Goal: Task Accomplishment & Management: Complete application form

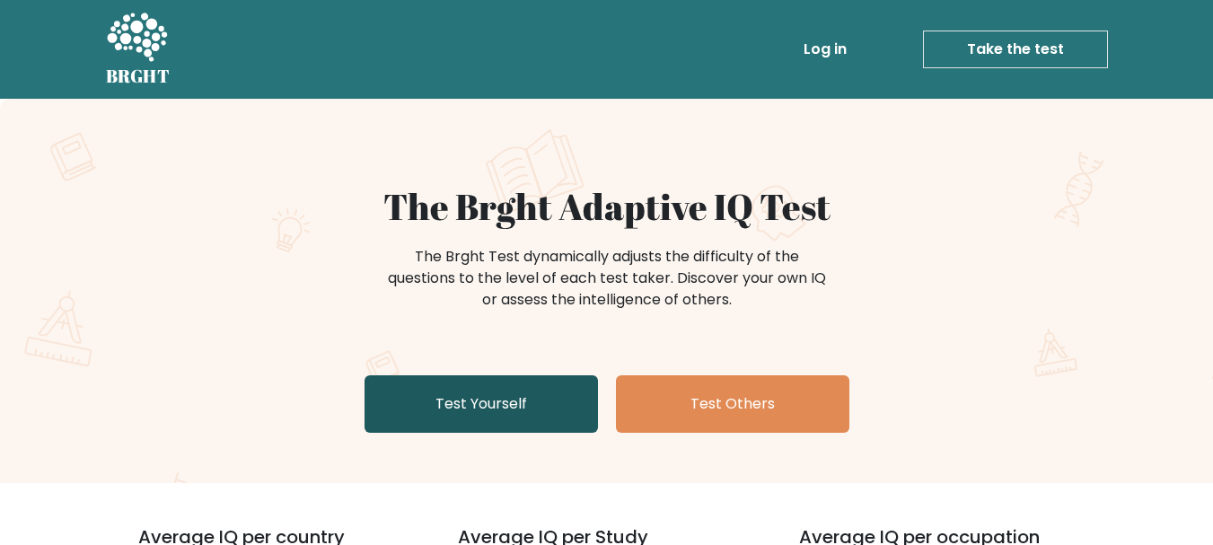
click at [489, 393] on link "Test Yourself" at bounding box center [481, 403] width 233 height 57
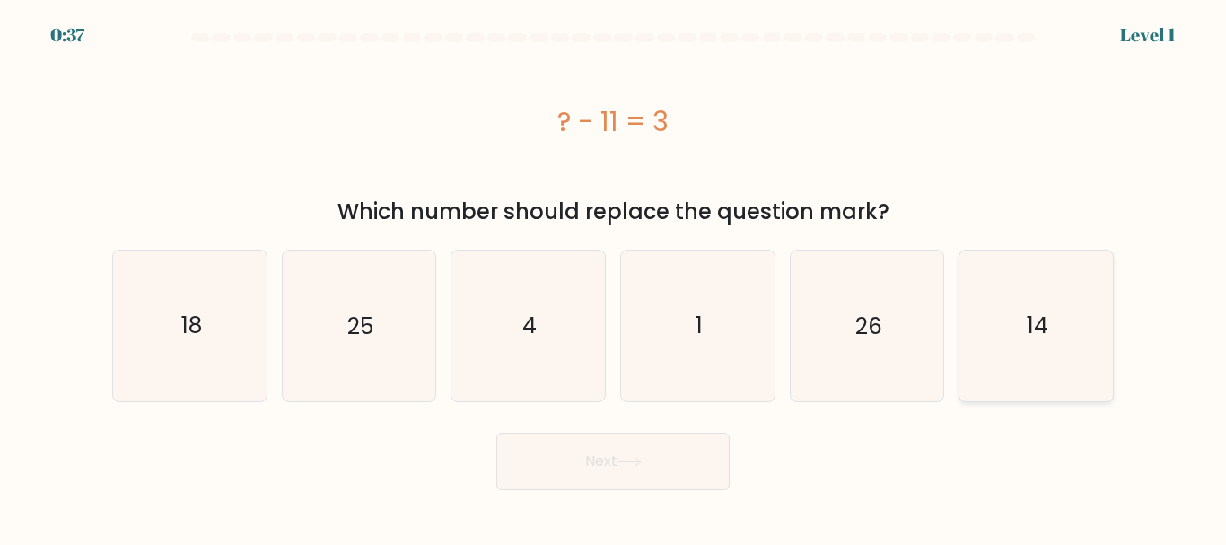
click at [1053, 325] on icon "14" at bounding box center [1037, 325] width 150 height 150
click at [614, 277] on input "f. 14" at bounding box center [613, 275] width 1 height 4
radio input "true"
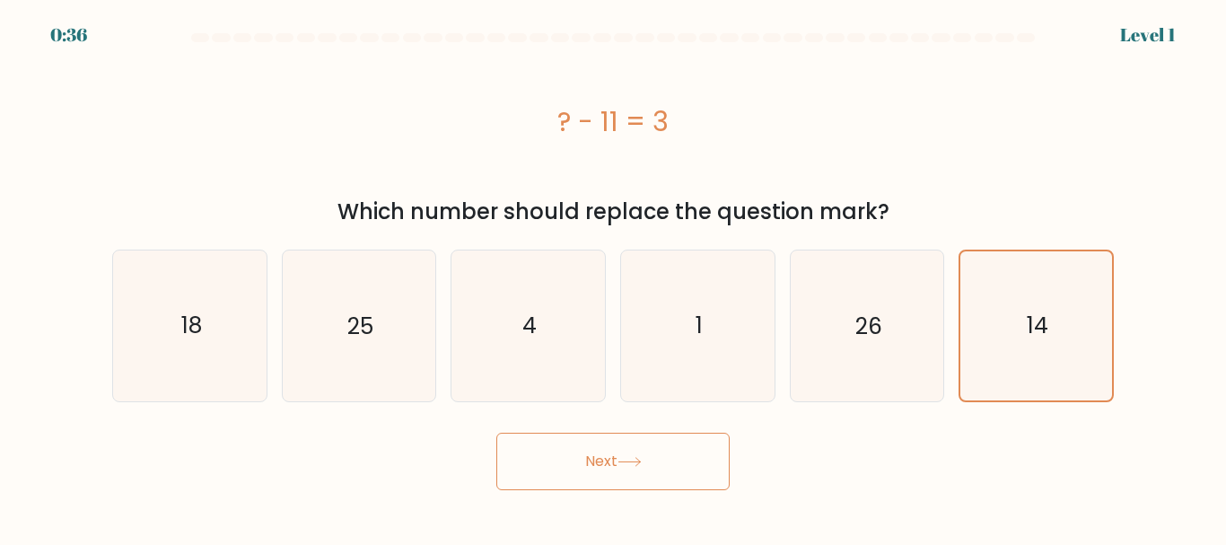
click at [643, 485] on button "Next" at bounding box center [612, 461] width 233 height 57
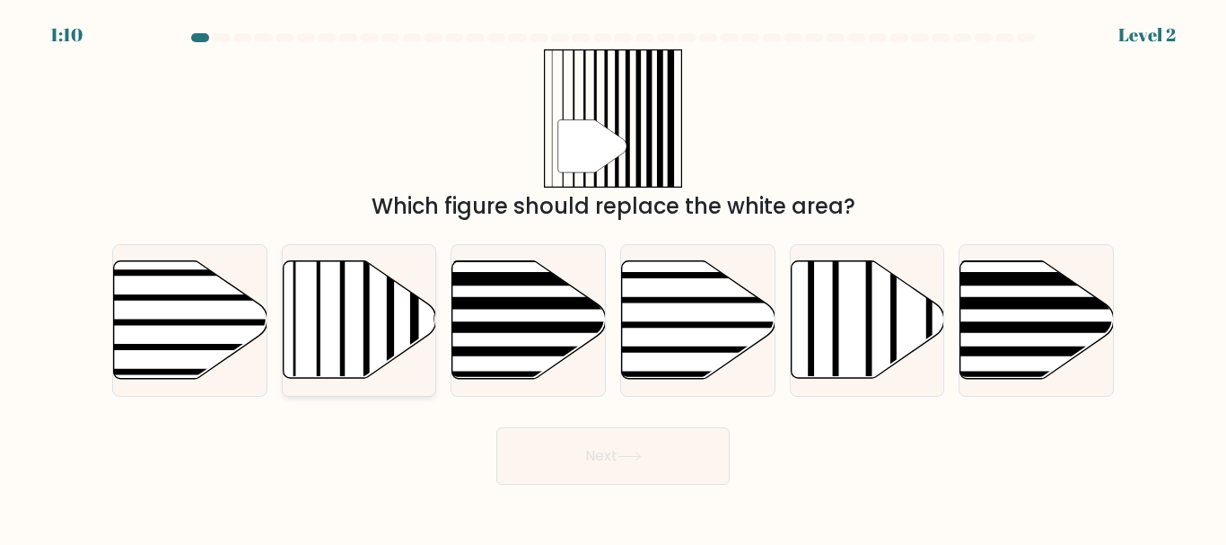
click at [366, 361] on line at bounding box center [366, 258] width 0 height 309
click at [613, 277] on input "b." at bounding box center [613, 275] width 1 height 4
radio input "true"
click at [697, 441] on button "Next" at bounding box center [612, 455] width 233 height 57
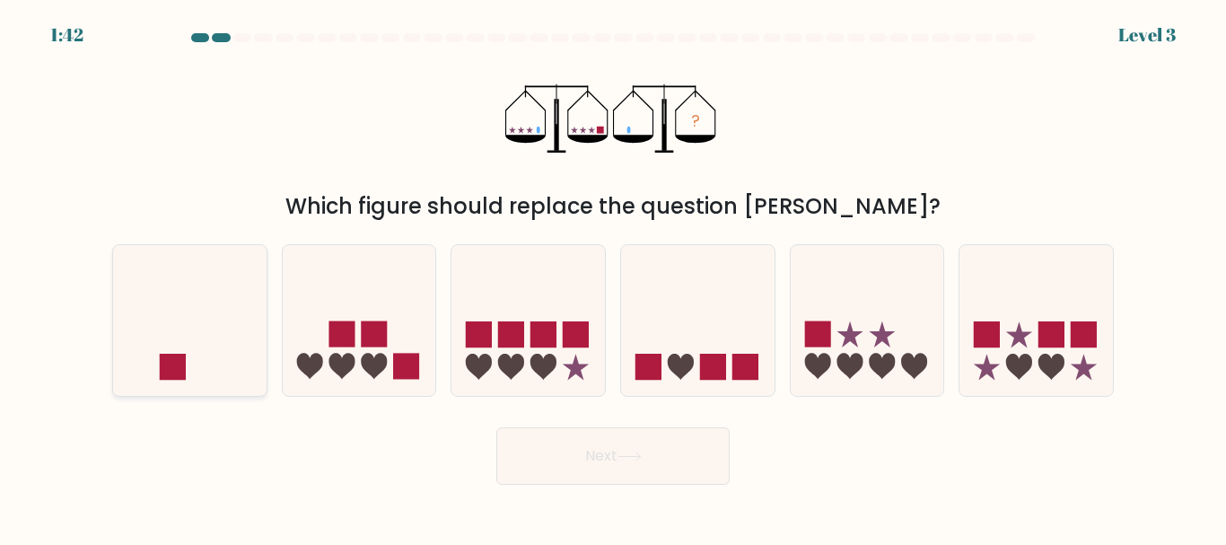
click at [166, 360] on rect at bounding box center [173, 367] width 26 height 26
click at [613, 277] on input "a." at bounding box center [613, 275] width 1 height 4
radio input "true"
click at [651, 476] on button "Next" at bounding box center [612, 455] width 233 height 57
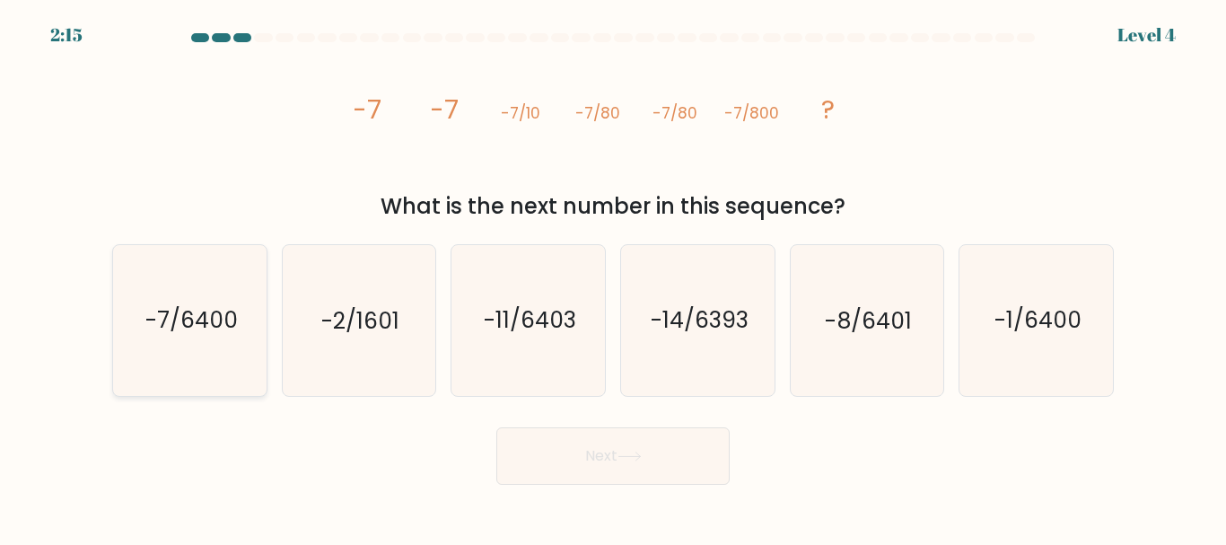
click at [187, 320] on text "-7/6400" at bounding box center [191, 320] width 92 height 31
click at [613, 277] on input "a. -7/6400" at bounding box center [613, 275] width 1 height 4
radio input "true"
click at [672, 450] on button "Next" at bounding box center [612, 455] width 233 height 57
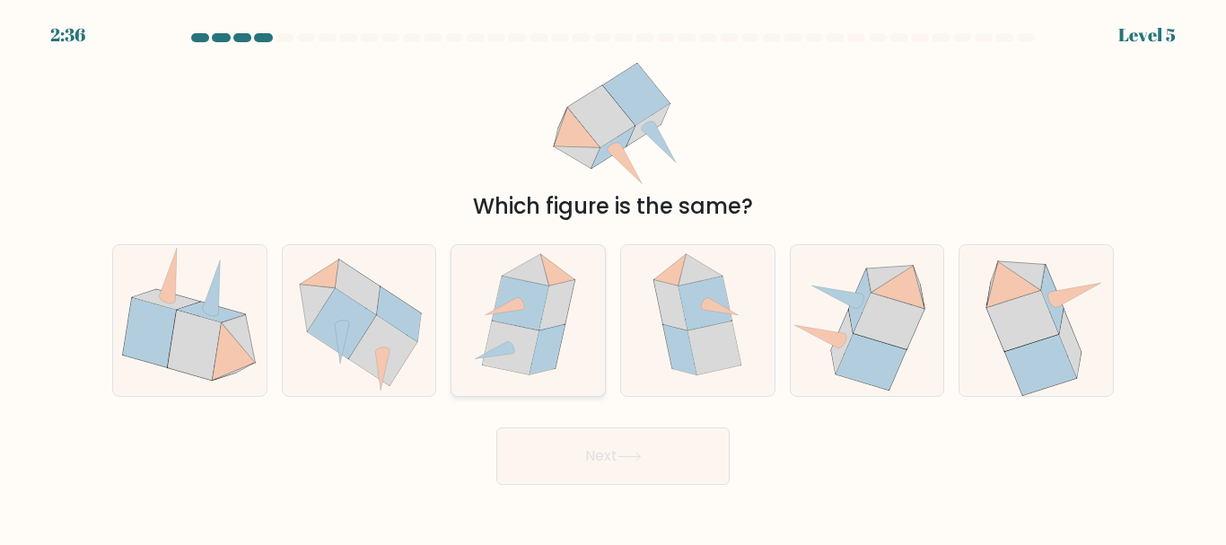
click at [541, 321] on icon at bounding box center [557, 305] width 35 height 50
click at [613, 277] on input "c." at bounding box center [613, 275] width 1 height 4
radio input "true"
click at [618, 518] on body "2:35 Level 5" at bounding box center [613, 272] width 1226 height 545
click at [629, 471] on button "Next" at bounding box center [612, 455] width 233 height 57
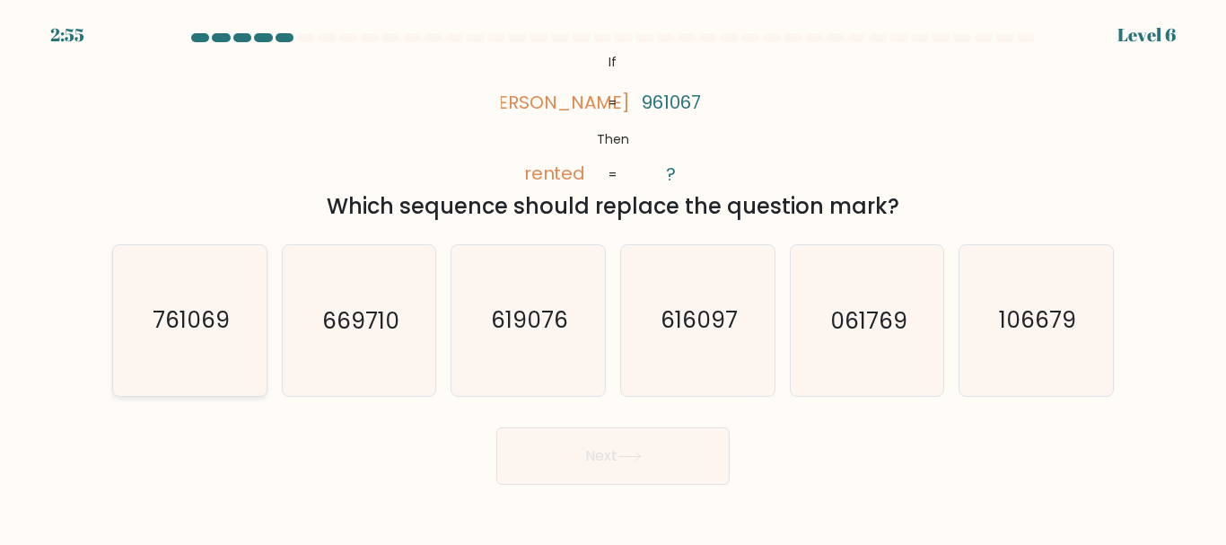
click at [172, 347] on icon "761069" at bounding box center [190, 320] width 150 height 150
click at [613, 277] on input "a. 761069" at bounding box center [613, 275] width 1 height 4
radio input "true"
click at [555, 461] on button "Next" at bounding box center [612, 455] width 233 height 57
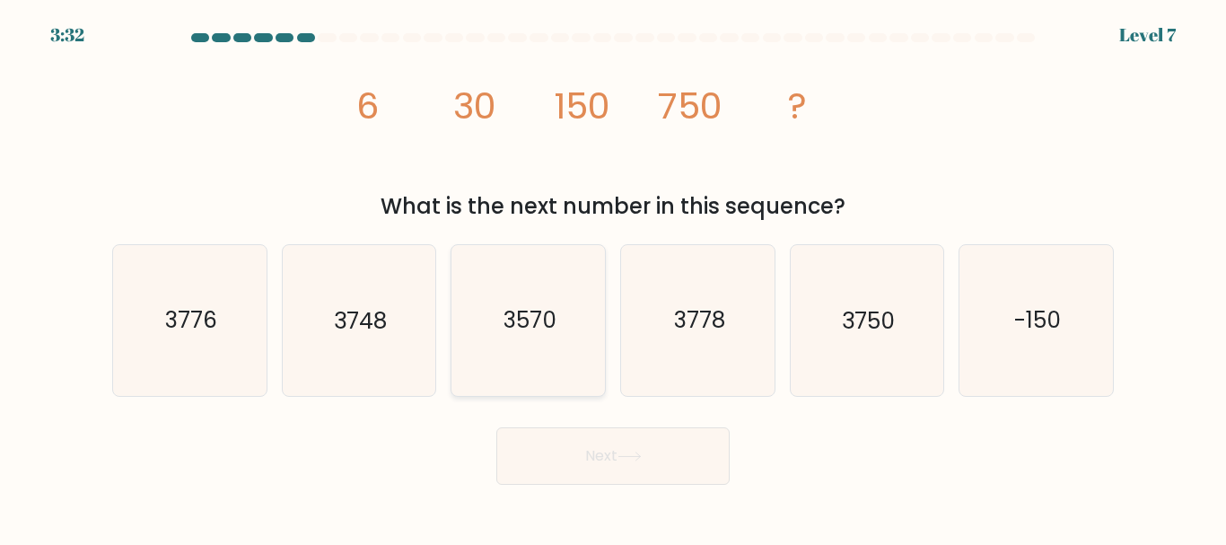
click at [558, 311] on icon "3570" at bounding box center [528, 320] width 150 height 150
click at [613, 277] on input "c. 3570" at bounding box center [613, 275] width 1 height 4
radio input "true"
click at [698, 479] on button "Next" at bounding box center [612, 455] width 233 height 57
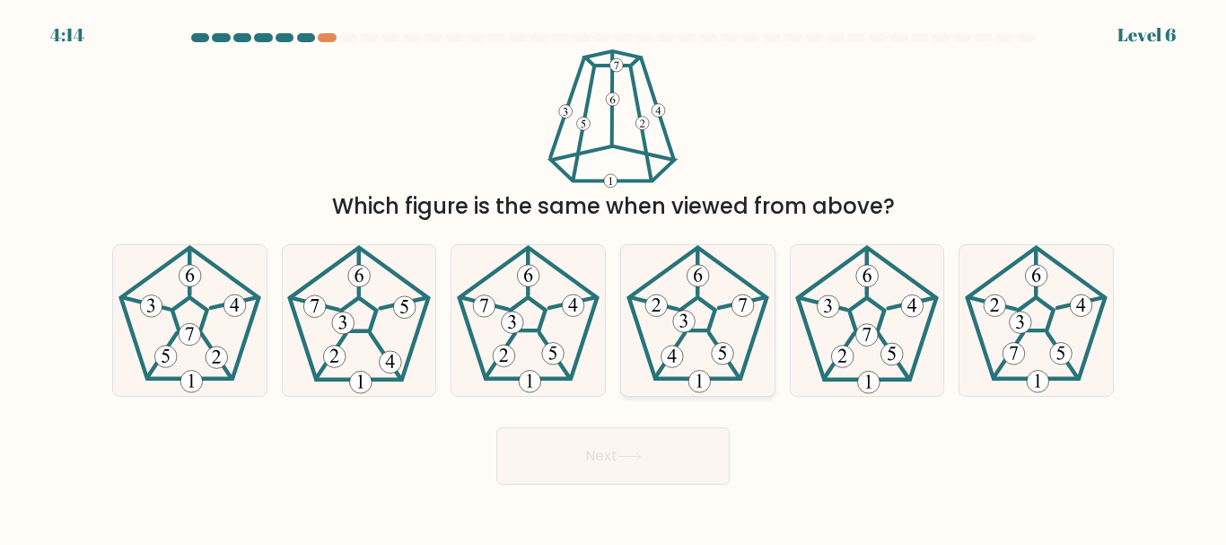
click at [688, 370] on icon at bounding box center [698, 320] width 150 height 150
click at [614, 277] on input "d." at bounding box center [613, 275] width 1 height 4
radio input "true"
click at [656, 444] on button "Next" at bounding box center [612, 455] width 233 height 57
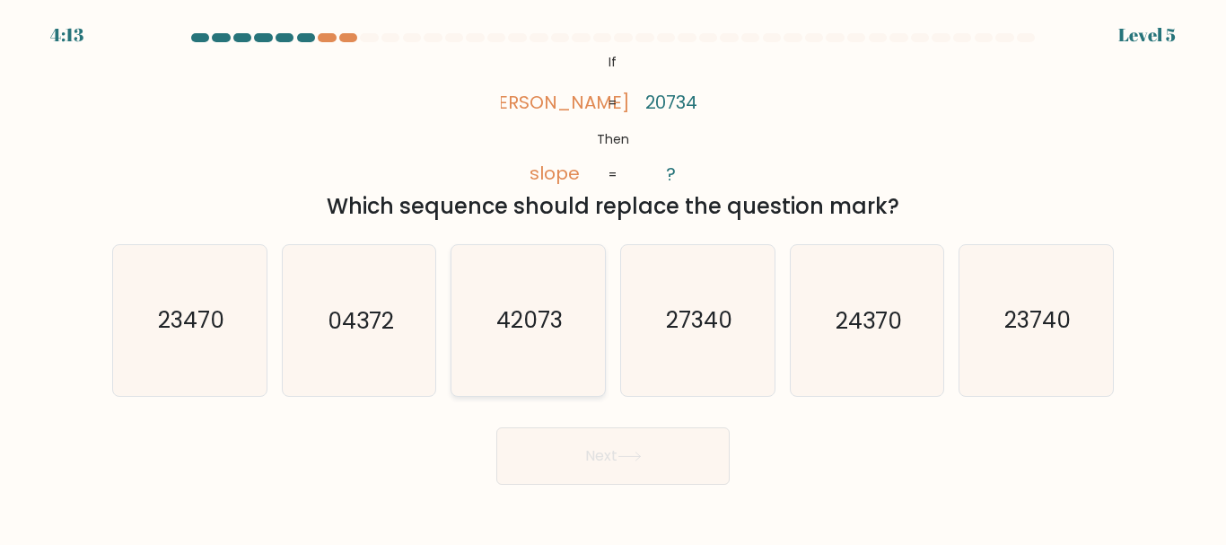
click at [501, 359] on icon "42073" at bounding box center [528, 320] width 150 height 150
click at [613, 277] on input "c. 42073" at bounding box center [613, 275] width 1 height 4
radio input "true"
drag, startPoint x: 632, startPoint y: 477, endPoint x: 861, endPoint y: 382, distance: 247.9
click at [861, 382] on form "If ?" at bounding box center [613, 259] width 1226 height 452
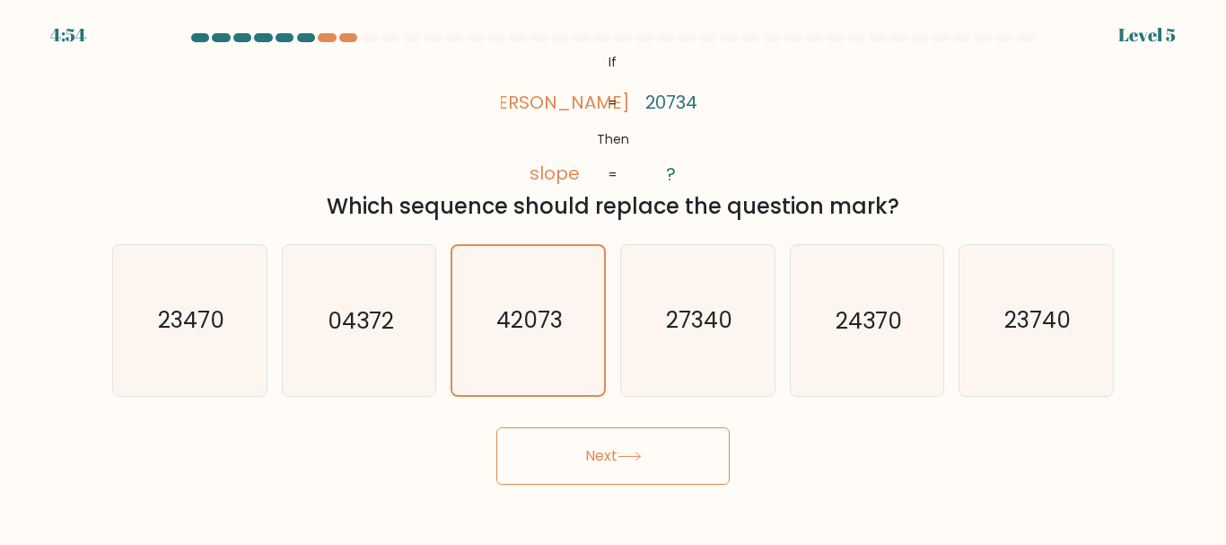
drag, startPoint x: 652, startPoint y: 469, endPoint x: 871, endPoint y: 443, distance: 220.6
click at [871, 443] on div "Next" at bounding box center [612, 451] width 1023 height 66
click at [520, 312] on text "42073" at bounding box center [529, 319] width 66 height 31
click at [613, 277] on input "c. 42073" at bounding box center [613, 275] width 1 height 4
click at [524, 303] on icon "42073" at bounding box center [528, 320] width 148 height 148
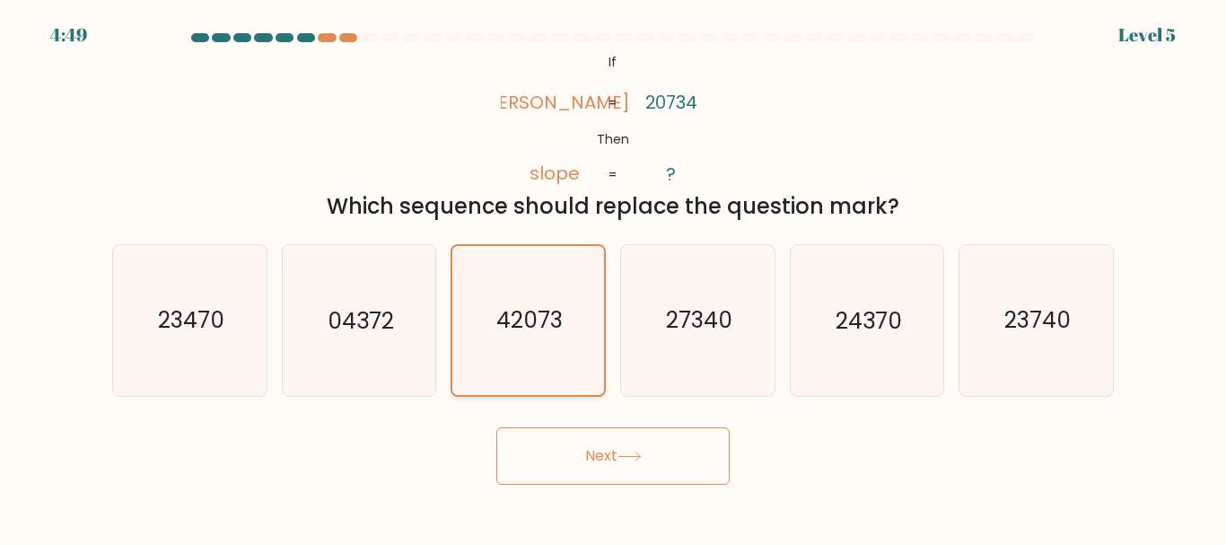
click at [613, 277] on input "c. 42073" at bounding box center [613, 275] width 1 height 4
click at [657, 429] on button "Next" at bounding box center [612, 455] width 233 height 57
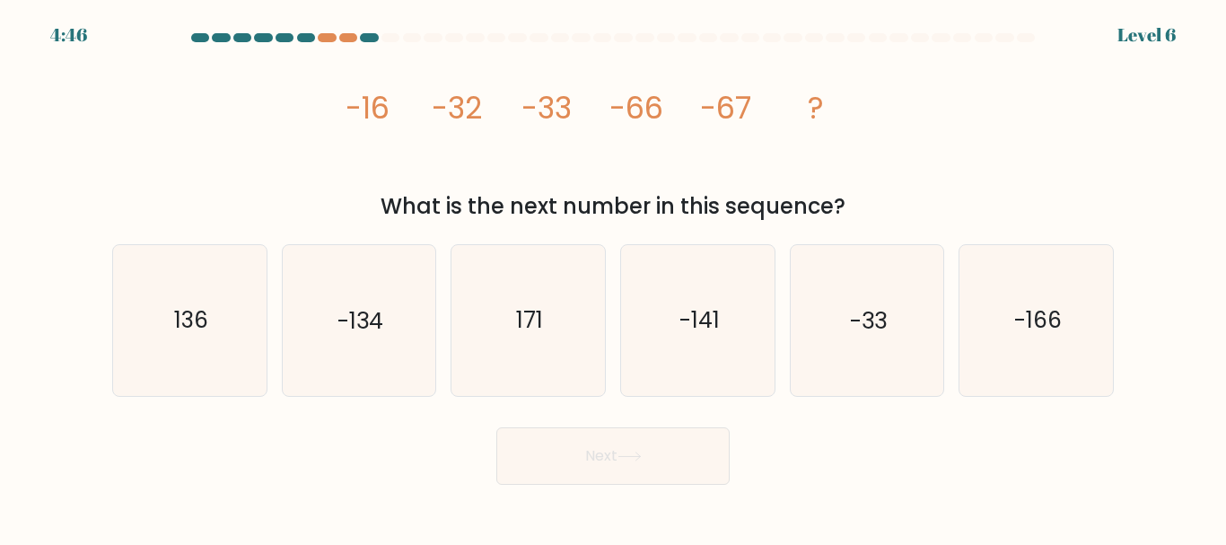
click at [652, 458] on button "Next" at bounding box center [612, 455] width 233 height 57
click at [465, 347] on icon "171" at bounding box center [528, 320] width 150 height 150
click at [613, 277] on input "c. 171" at bounding box center [613, 275] width 1 height 4
radio input "true"
click at [381, 338] on icon "-134" at bounding box center [359, 320] width 150 height 150
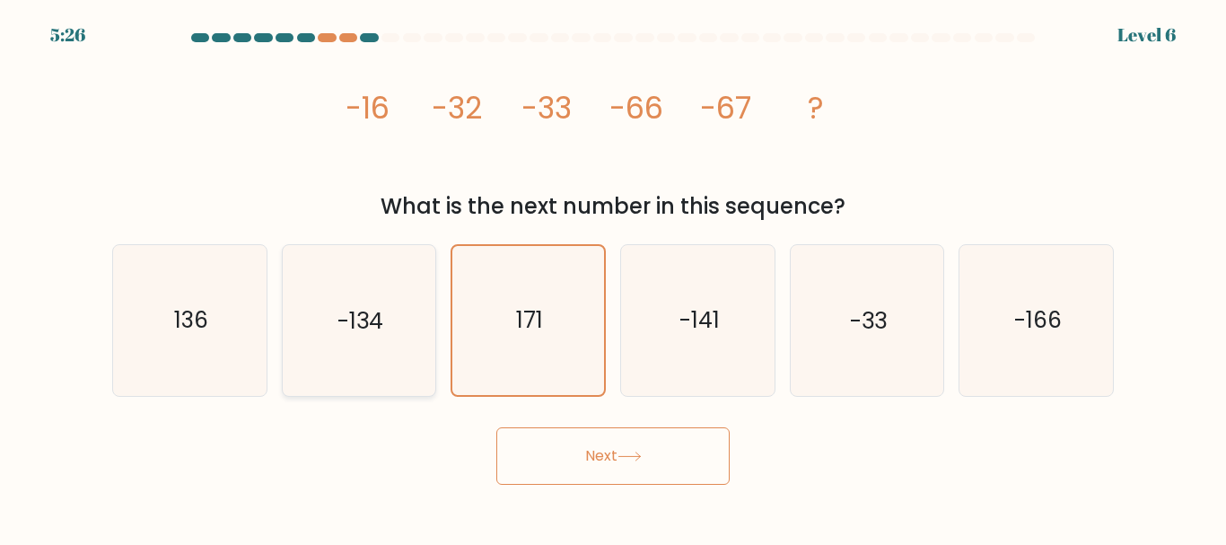
click at [613, 277] on input "b. -134" at bounding box center [613, 275] width 1 height 4
radio input "true"
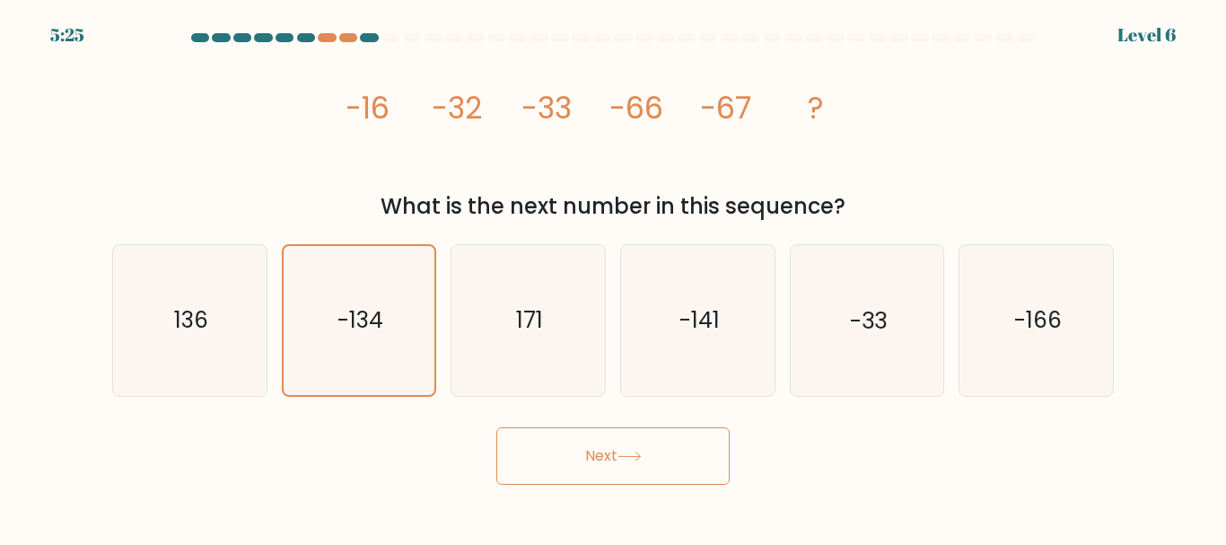
click at [632, 447] on button "Next" at bounding box center [612, 455] width 233 height 57
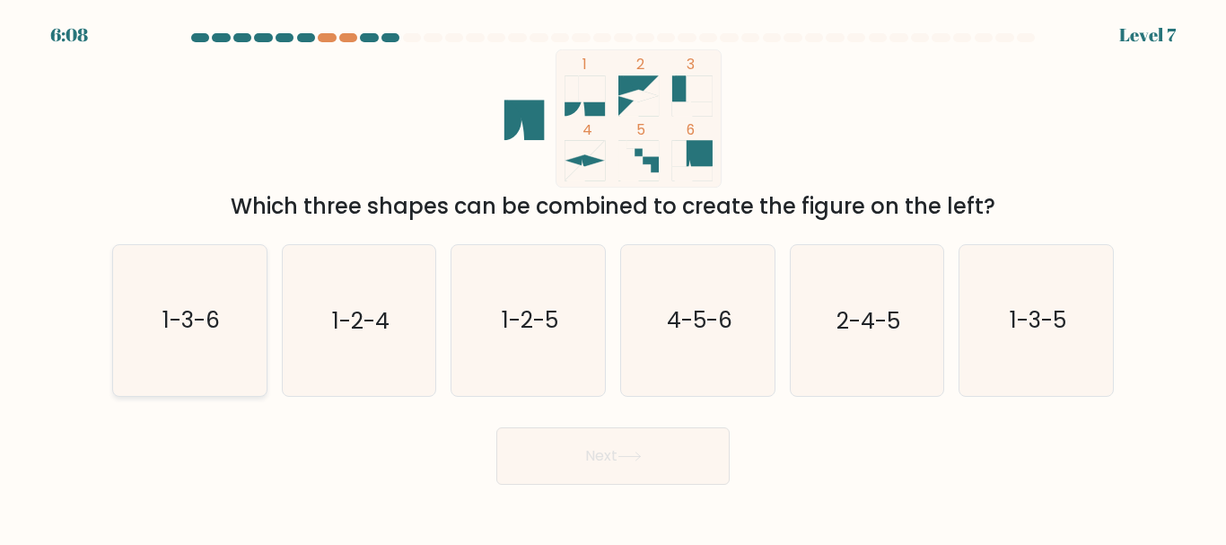
click at [200, 312] on text "1-3-6" at bounding box center [190, 320] width 57 height 31
click at [613, 277] on input "a. 1-3-6" at bounding box center [613, 275] width 1 height 4
radio input "true"
click at [650, 465] on button "Next" at bounding box center [612, 455] width 233 height 57
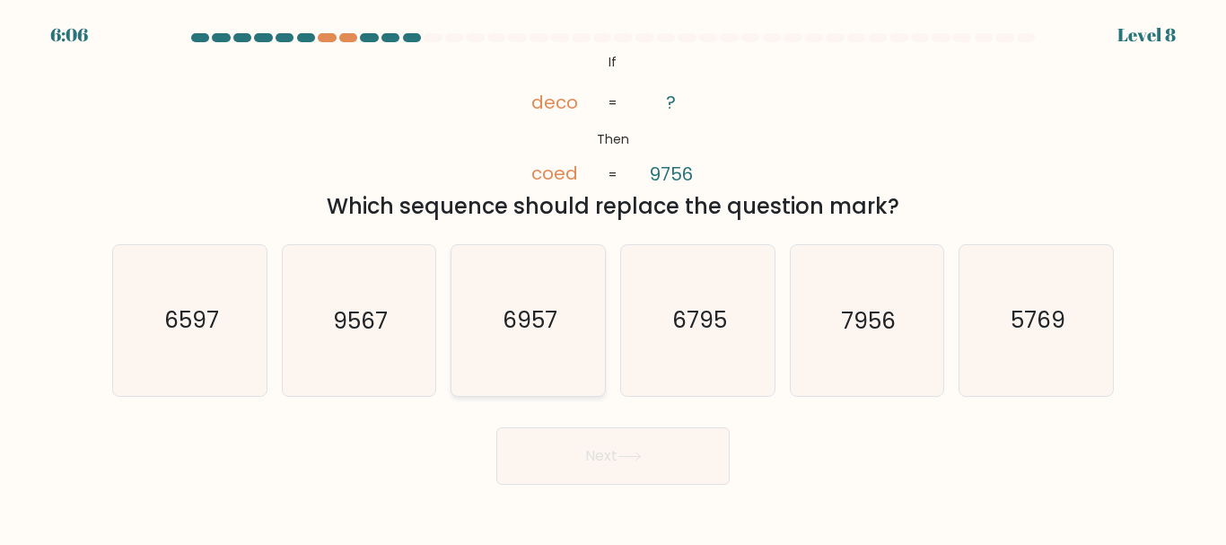
click at [579, 347] on icon "6957" at bounding box center [528, 320] width 150 height 150
click at [613, 277] on input "c. 6957" at bounding box center [613, 275] width 1 height 4
radio input "true"
click at [628, 449] on button "Next" at bounding box center [612, 455] width 233 height 57
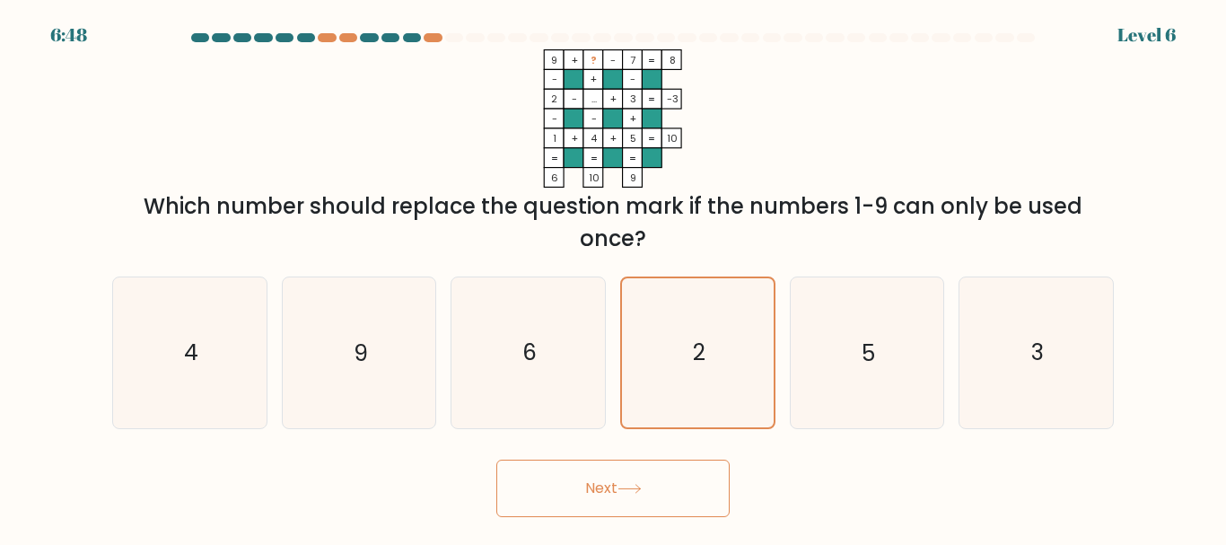
drag, startPoint x: 662, startPoint y: 429, endPoint x: 660, endPoint y: 442, distance: 12.7
click at [662, 433] on form at bounding box center [613, 275] width 1226 height 484
click at [657, 471] on button "Next" at bounding box center [612, 488] width 233 height 57
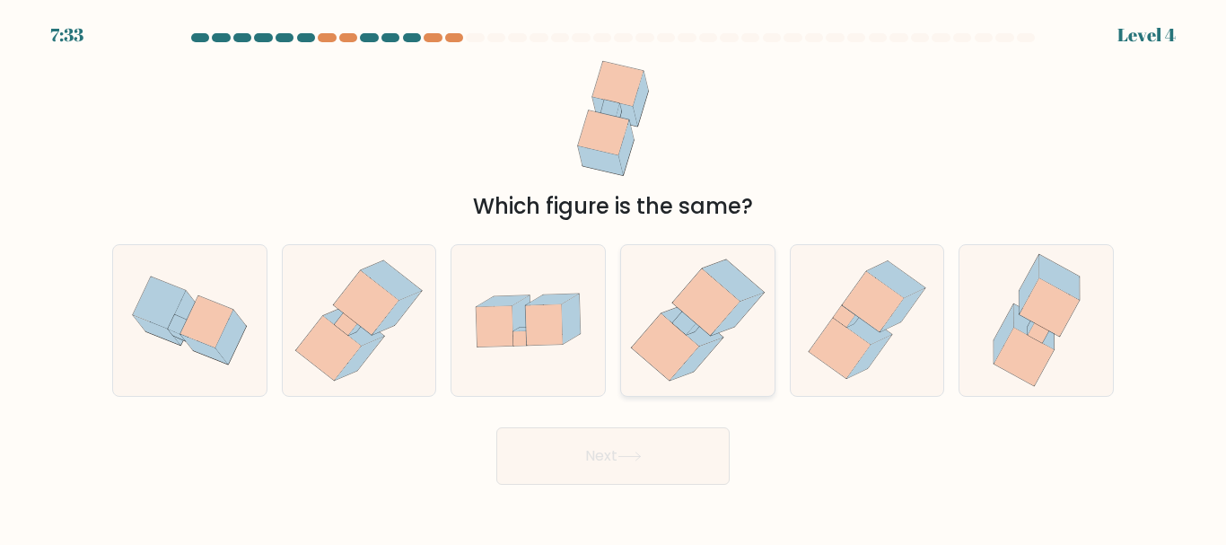
click at [685, 352] on icon at bounding box center [664, 347] width 67 height 66
click at [614, 277] on input "d." at bounding box center [613, 275] width 1 height 4
radio input "true"
click at [626, 469] on button "Next" at bounding box center [612, 455] width 233 height 57
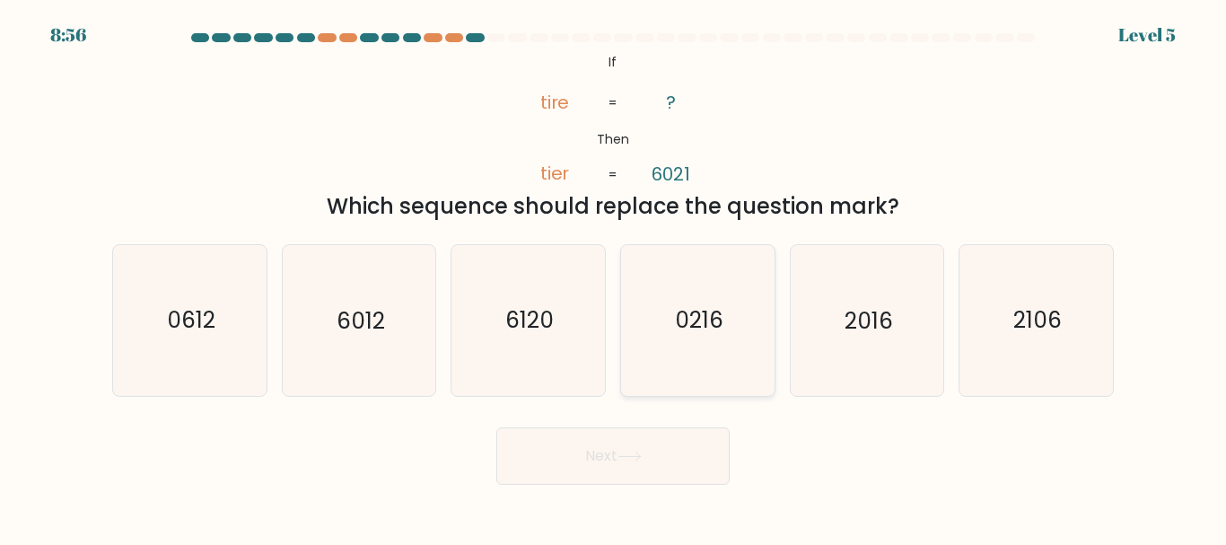
click at [739, 322] on icon "0216" at bounding box center [698, 320] width 150 height 150
click at [614, 277] on input "d. 0216" at bounding box center [613, 275] width 1 height 4
radio input "true"
click at [607, 335] on div "c. 6120" at bounding box center [529, 320] width 170 height 152
click at [651, 342] on icon "0216" at bounding box center [698, 320] width 148 height 148
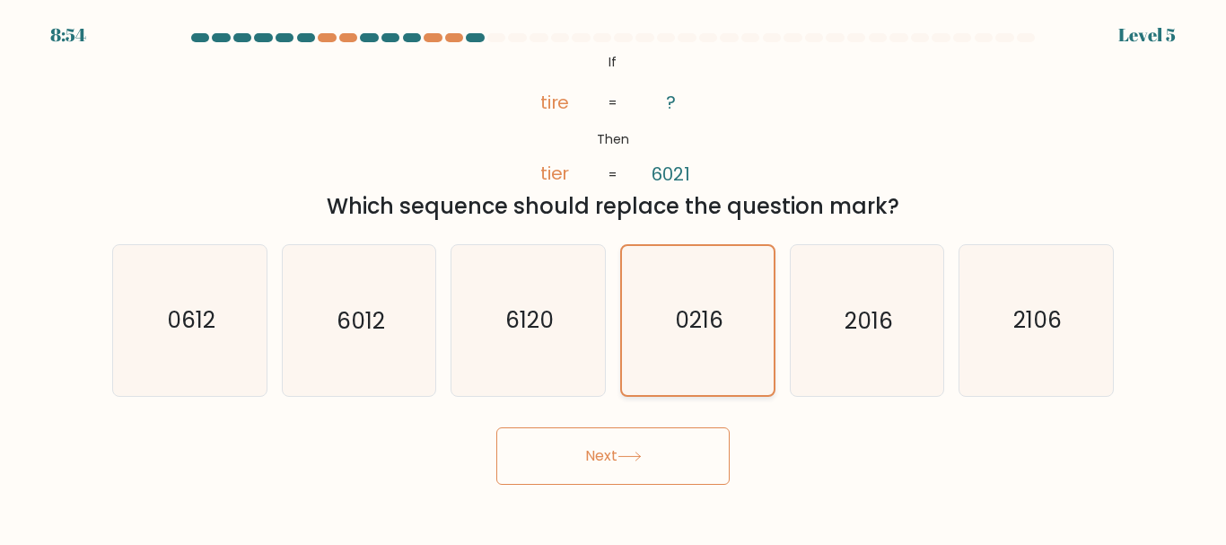
click at [614, 277] on input "d. 0216" at bounding box center [613, 275] width 1 height 4
click at [904, 335] on icon "2016" at bounding box center [867, 320] width 150 height 150
click at [614, 277] on input "e. 2016" at bounding box center [613, 275] width 1 height 4
radio input "true"
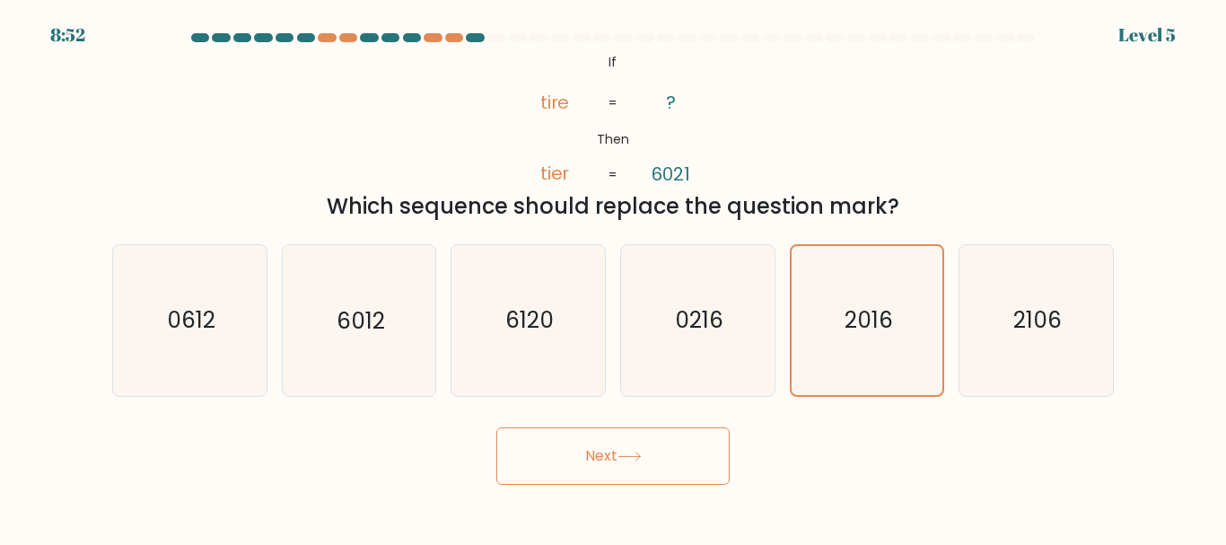
click at [726, 450] on button "Next" at bounding box center [612, 455] width 233 height 57
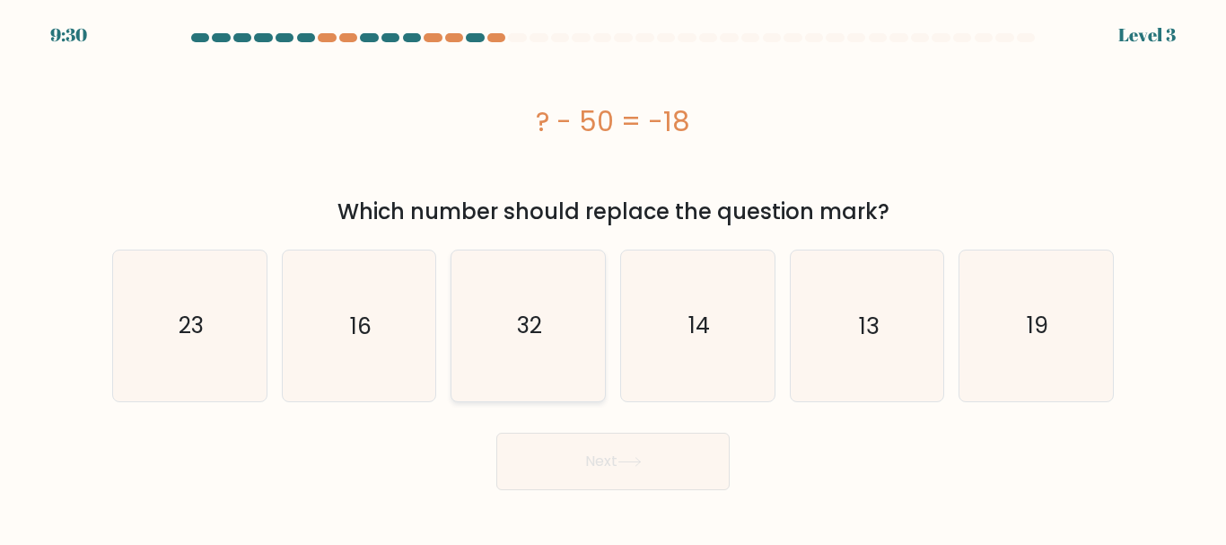
click at [564, 334] on icon "32" at bounding box center [528, 325] width 150 height 150
click at [613, 277] on input "c. 32" at bounding box center [613, 275] width 1 height 4
radio input "true"
click at [567, 479] on button "Next" at bounding box center [612, 461] width 233 height 57
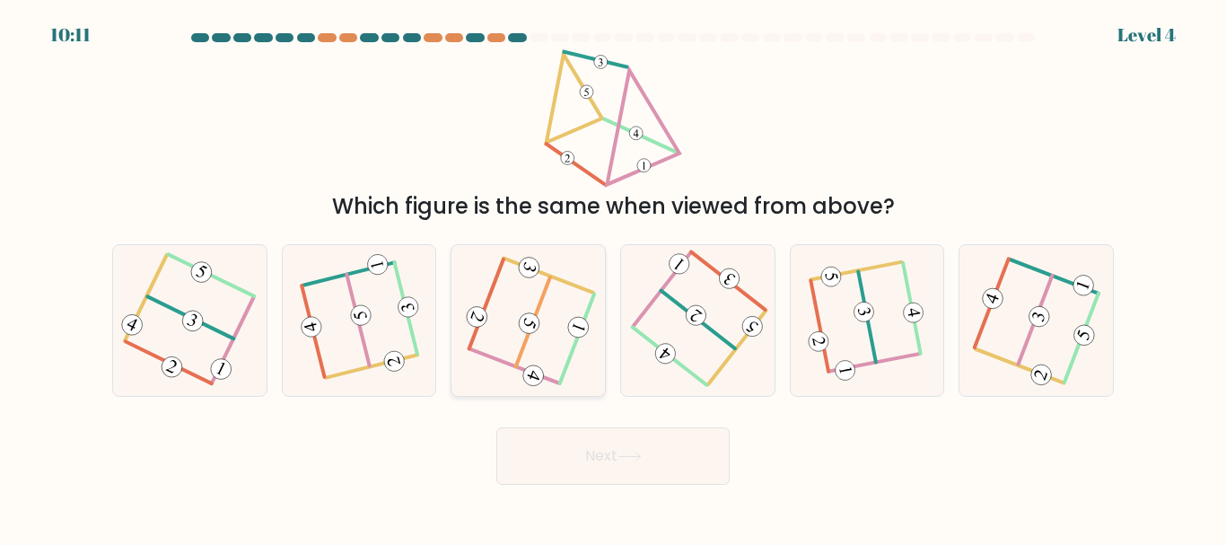
click at [566, 312] on icon at bounding box center [529, 320] width 120 height 120
click at [613, 277] on input "c." at bounding box center [613, 275] width 1 height 4
radio input "true"
click at [562, 472] on button "Next" at bounding box center [612, 455] width 233 height 57
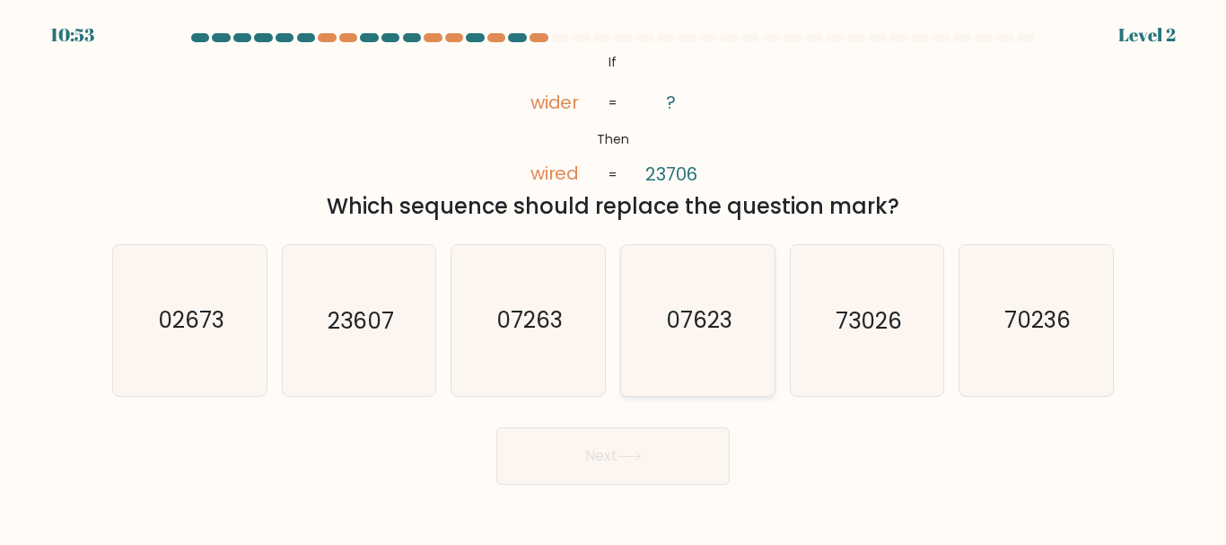
click at [724, 341] on icon "07623" at bounding box center [698, 320] width 150 height 150
click at [614, 277] on input "d. 07623" at bounding box center [613, 275] width 1 height 4
radio input "true"
click at [667, 436] on button "Next" at bounding box center [612, 455] width 233 height 57
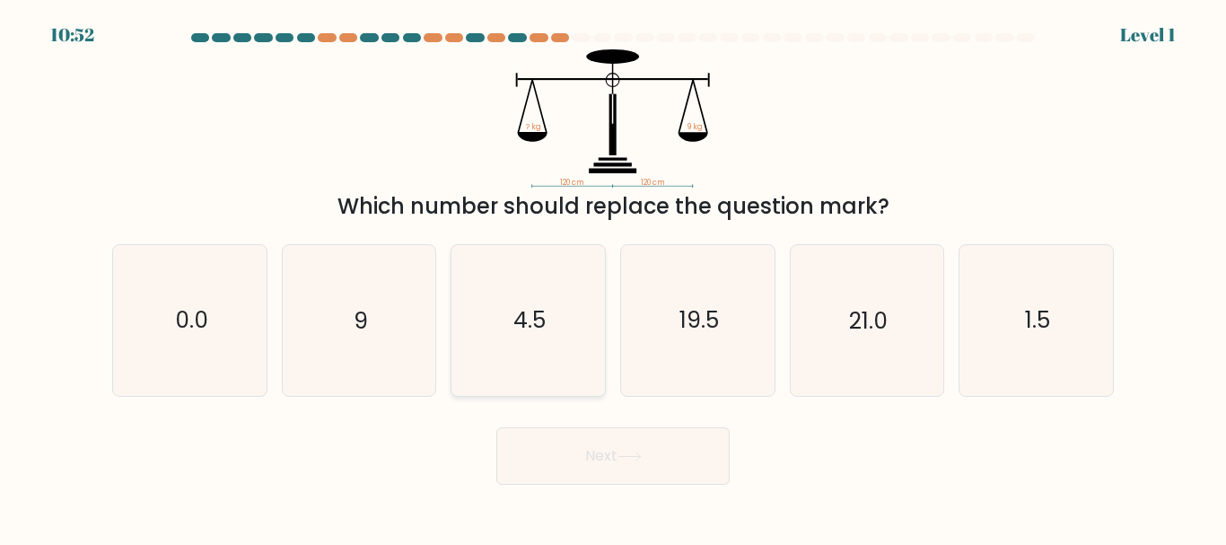
click at [502, 281] on icon "4.5" at bounding box center [528, 320] width 150 height 150
click at [613, 277] on input "c. 4.5" at bounding box center [613, 275] width 1 height 4
radio input "true"
click at [612, 436] on button "Next" at bounding box center [612, 455] width 233 height 57
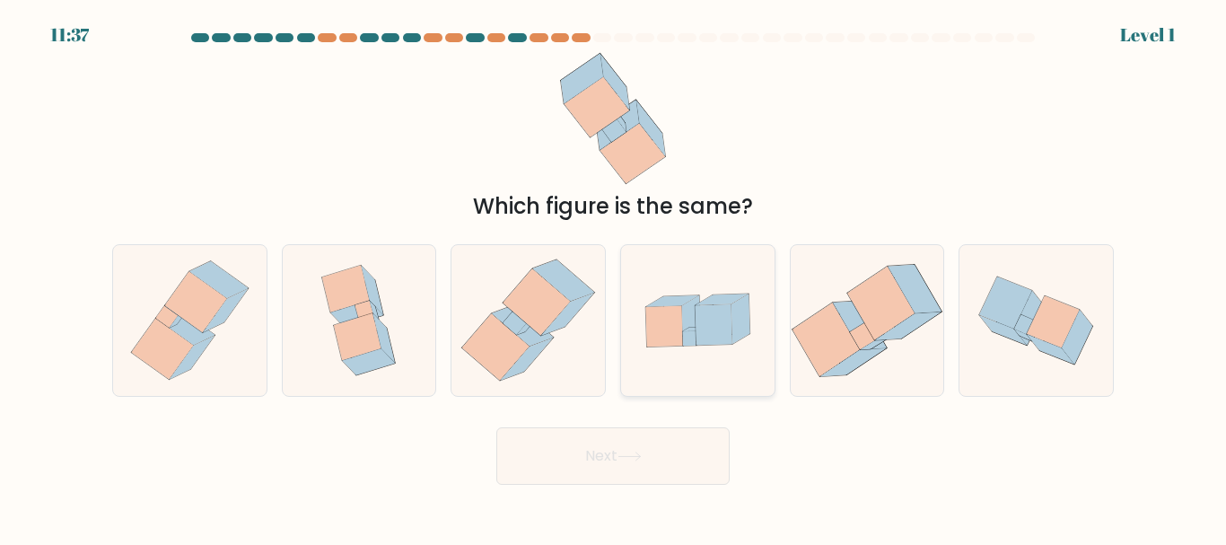
click at [742, 334] on icon at bounding box center [740, 319] width 19 height 50
click at [614, 277] on input "d." at bounding box center [613, 275] width 1 height 4
radio input "true"
click at [659, 461] on button "Next" at bounding box center [612, 455] width 233 height 57
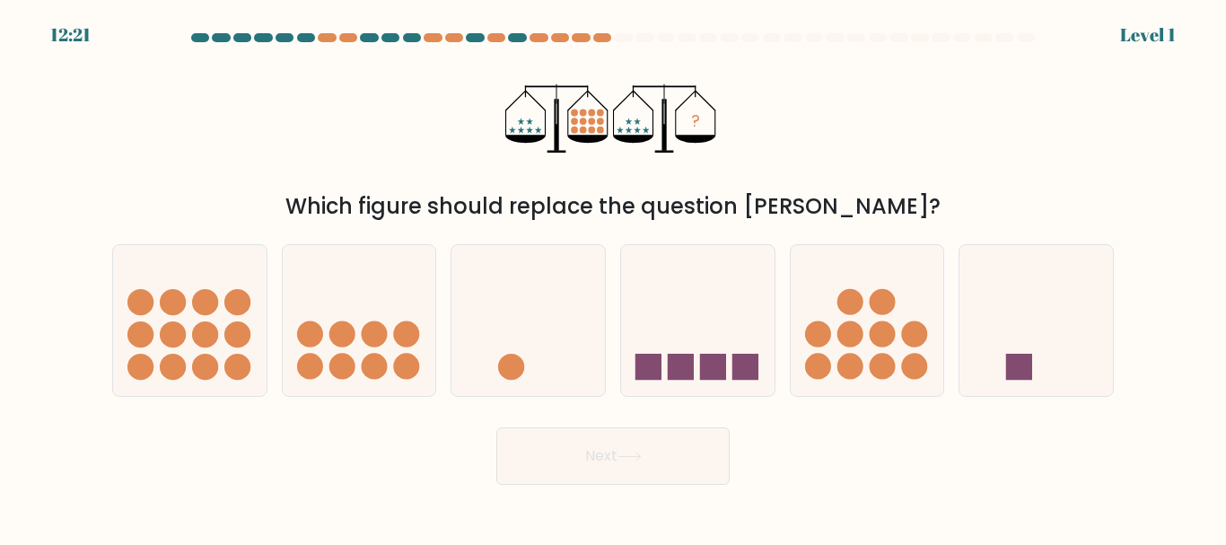
click at [855, 319] on icon at bounding box center [868, 320] width 154 height 127
click at [614, 277] on input "e." at bounding box center [613, 275] width 1 height 4
radio input "true"
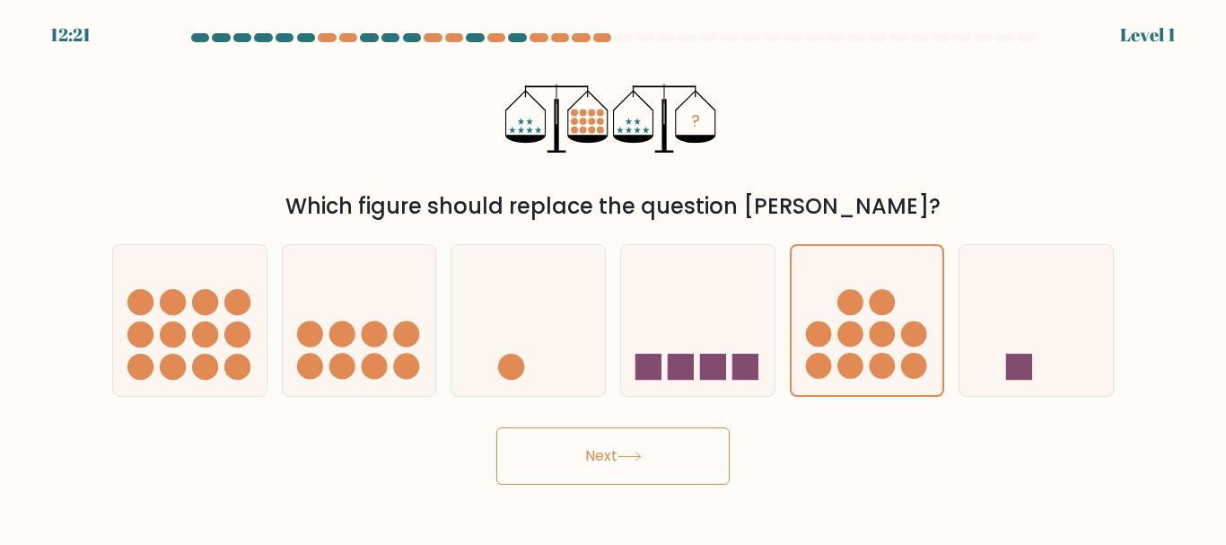
click at [695, 442] on button "Next" at bounding box center [612, 455] width 233 height 57
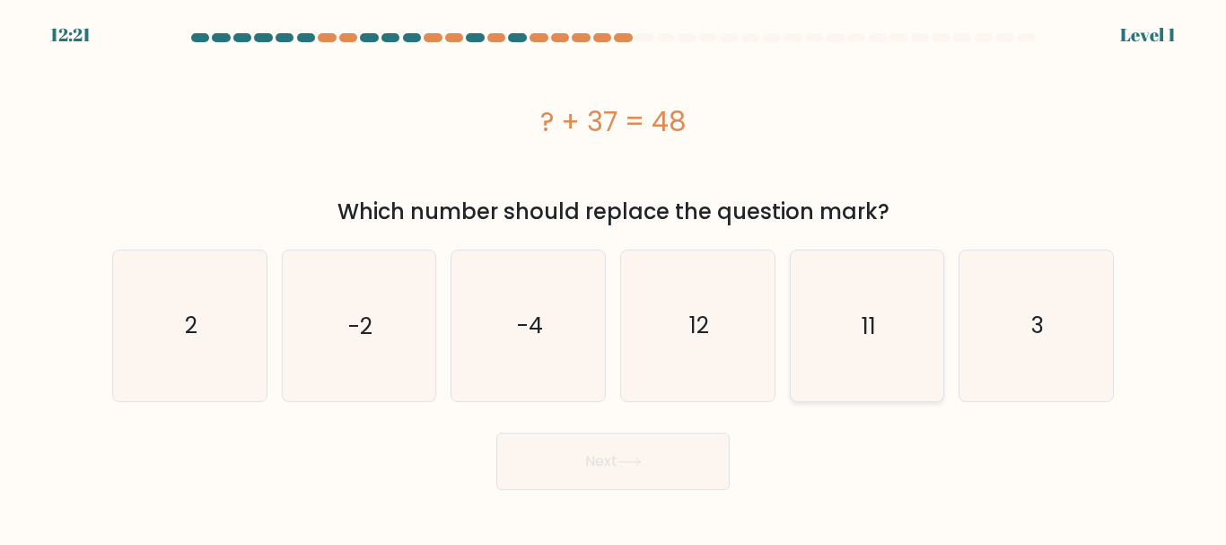
click at [884, 341] on icon "11" at bounding box center [867, 325] width 150 height 150
click at [614, 277] on input "e. 11" at bounding box center [613, 275] width 1 height 4
radio input "true"
click at [730, 444] on div "Next" at bounding box center [612, 457] width 1023 height 66
click at [642, 481] on button "Next" at bounding box center [612, 461] width 233 height 57
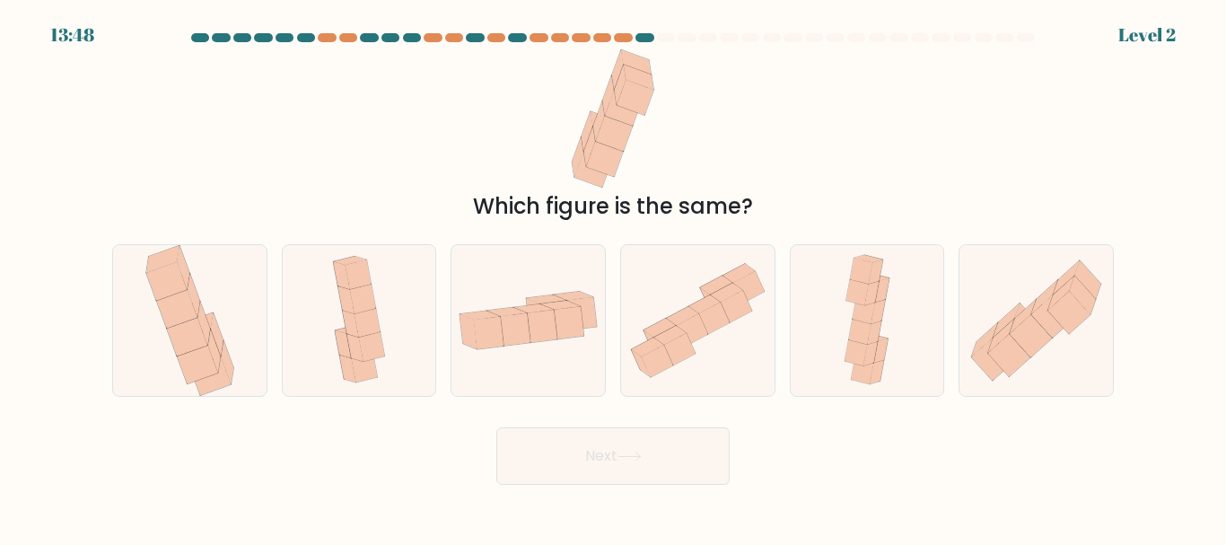
click at [827, 356] on div at bounding box center [867, 320] width 155 height 152
click at [614, 277] on input "e." at bounding box center [613, 275] width 1 height 4
radio input "true"
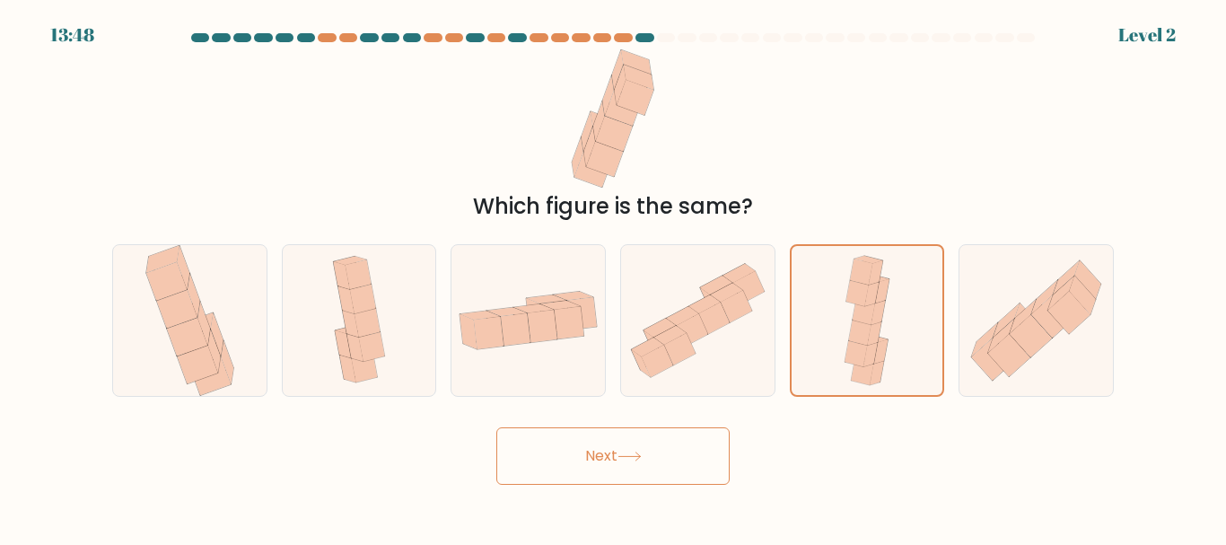
click at [664, 443] on button "Next" at bounding box center [612, 455] width 233 height 57
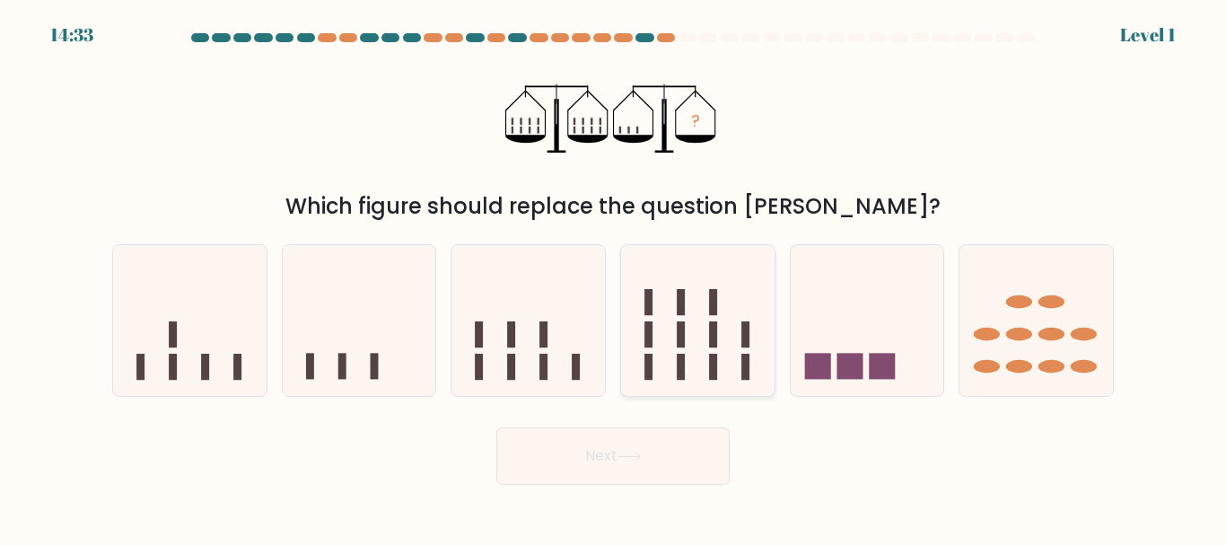
click at [693, 355] on icon at bounding box center [698, 320] width 154 height 127
click at [614, 277] on input "d." at bounding box center [613, 275] width 1 height 4
radio input "true"
click at [660, 467] on button "Next" at bounding box center [612, 455] width 233 height 57
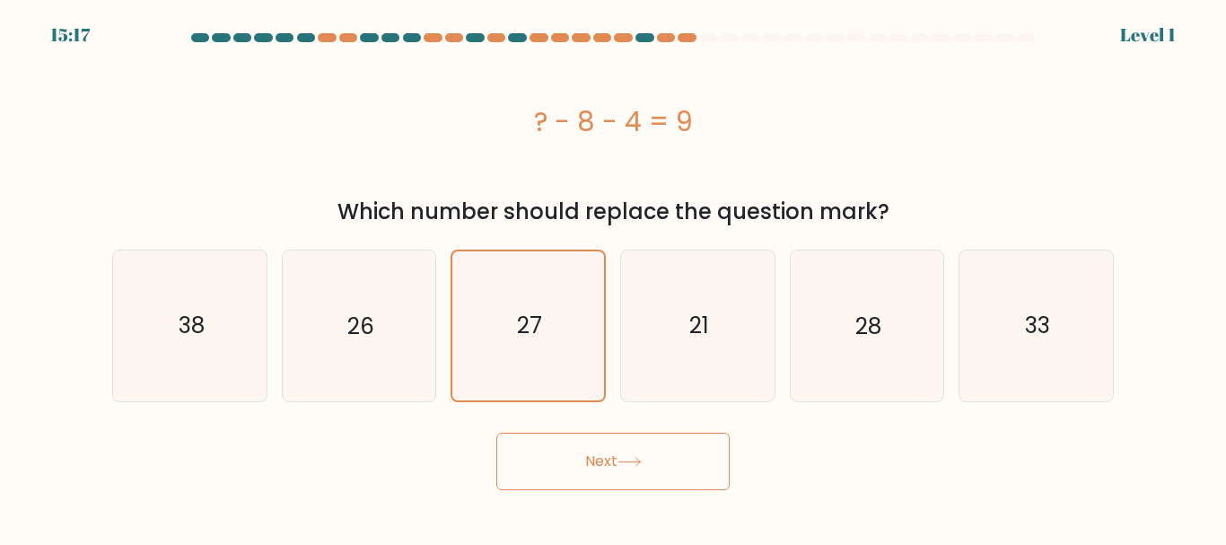
drag, startPoint x: 587, startPoint y: 421, endPoint x: 591, endPoint y: 433, distance: 12.2
click at [589, 426] on form "a." at bounding box center [613, 261] width 1226 height 457
click at [594, 434] on button "Next" at bounding box center [612, 461] width 233 height 57
click at [679, 322] on icon "21" at bounding box center [698, 325] width 150 height 150
click at [614, 277] on input "d. 21" at bounding box center [613, 275] width 1 height 4
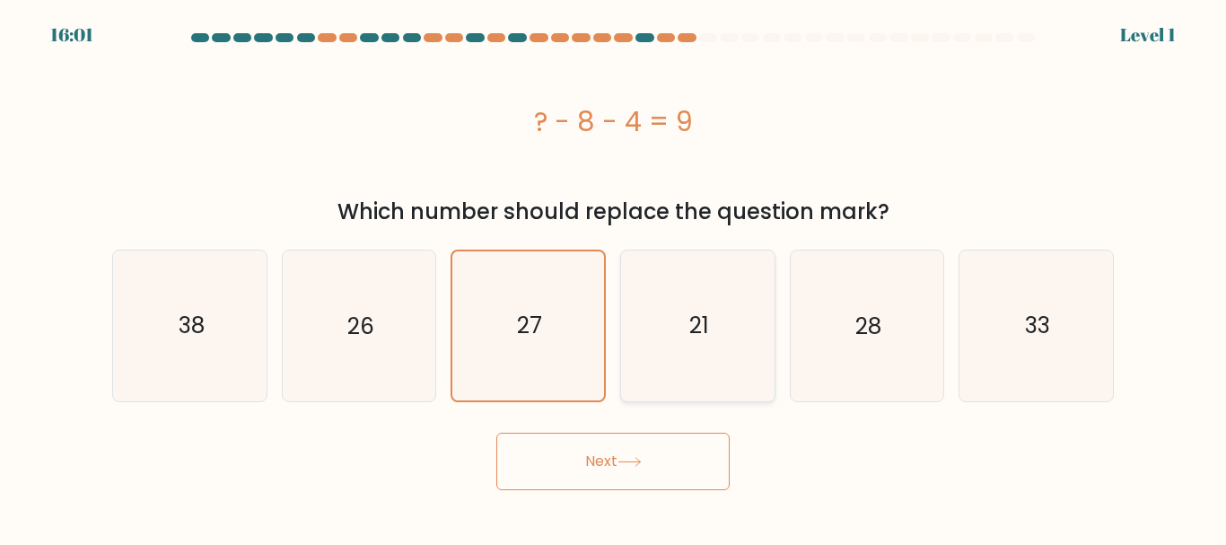
radio input "true"
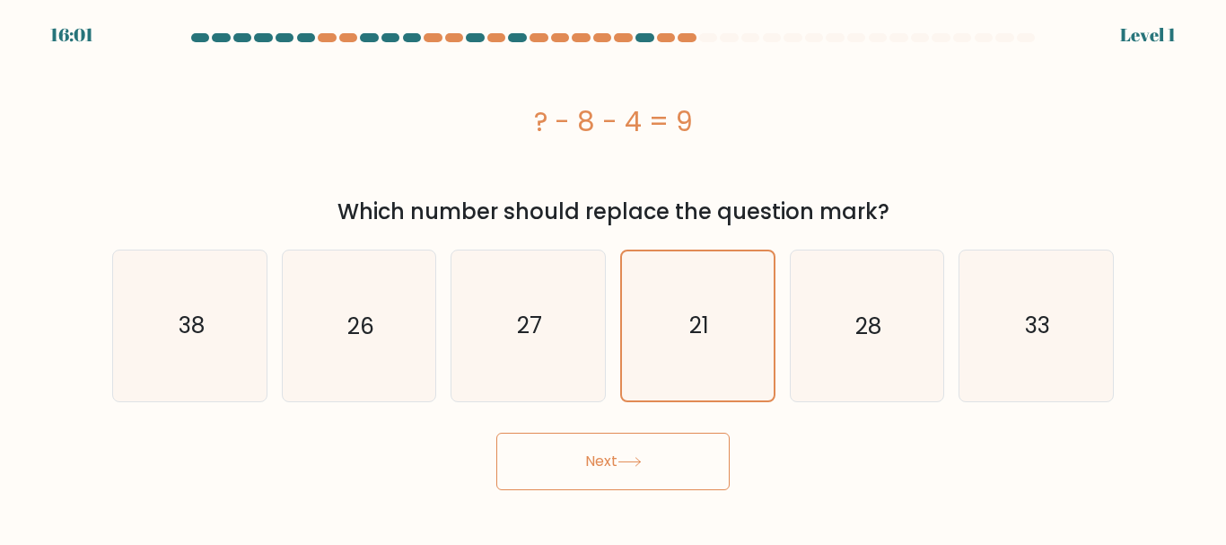
click at [613, 438] on button "Next" at bounding box center [612, 461] width 233 height 57
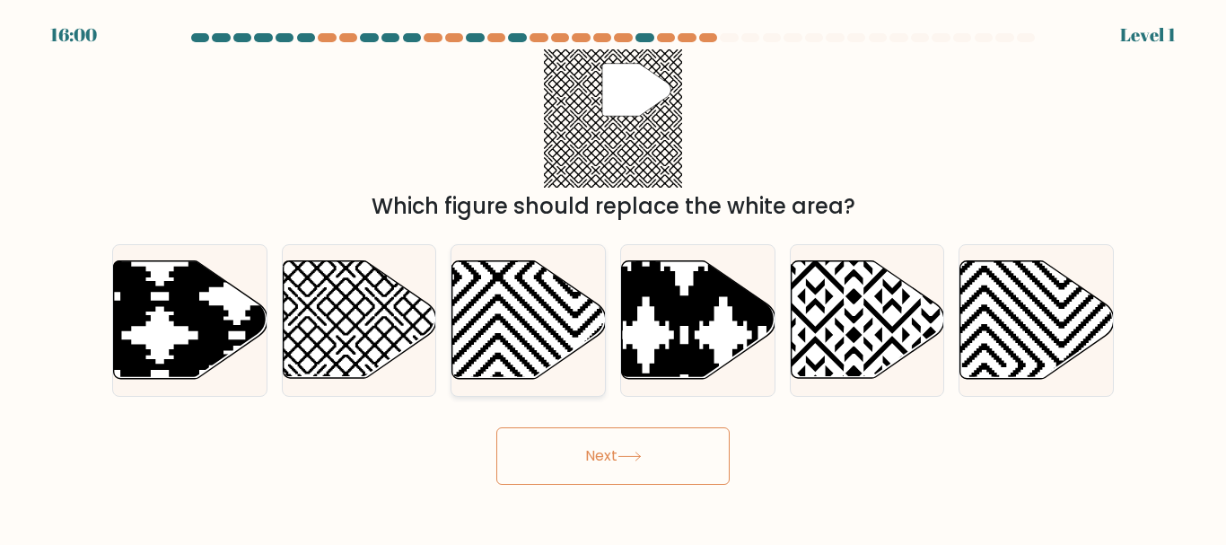
click at [531, 294] on icon at bounding box center [529, 320] width 154 height 118
click at [613, 277] on input "c." at bounding box center [613, 275] width 1 height 4
radio input "true"
click at [587, 418] on form "a." at bounding box center [613, 259] width 1226 height 452
click at [142, 316] on icon at bounding box center [237, 258] width 309 height 309
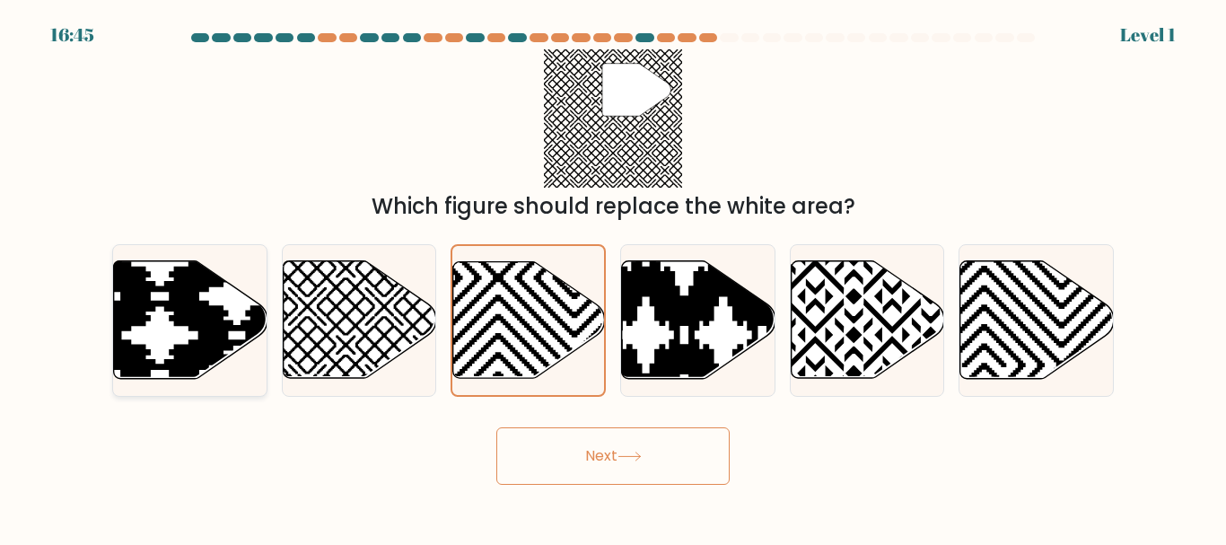
click at [613, 277] on input "a." at bounding box center [613, 275] width 1 height 4
radio input "true"
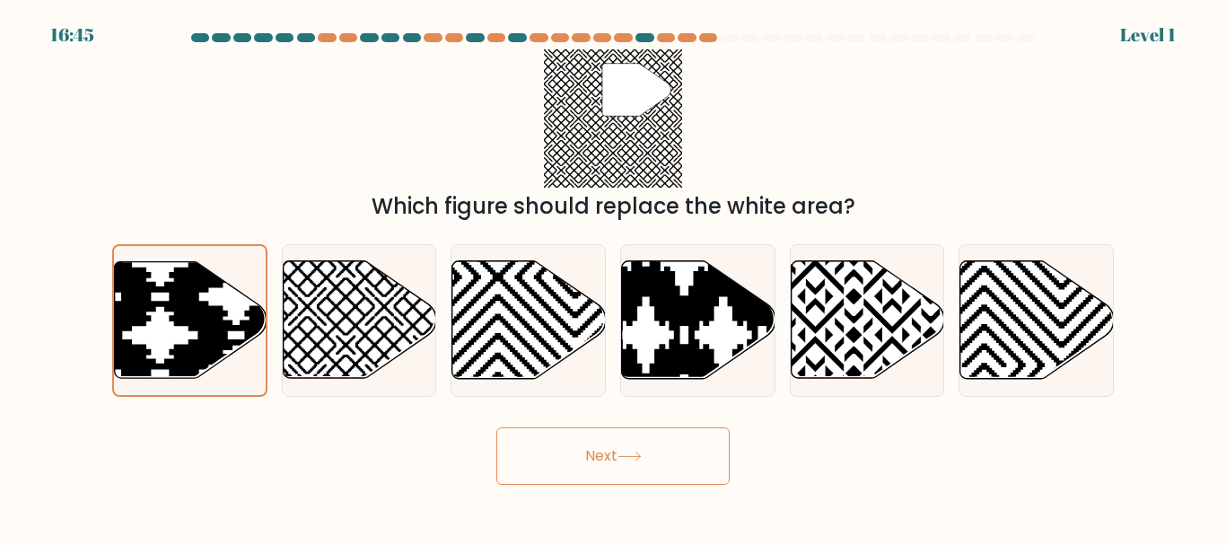
click at [611, 355] on div "c." at bounding box center [529, 320] width 170 height 152
click at [521, 355] on icon at bounding box center [529, 320] width 154 height 118
click at [613, 277] on input "c." at bounding box center [613, 275] width 1 height 4
radio input "true"
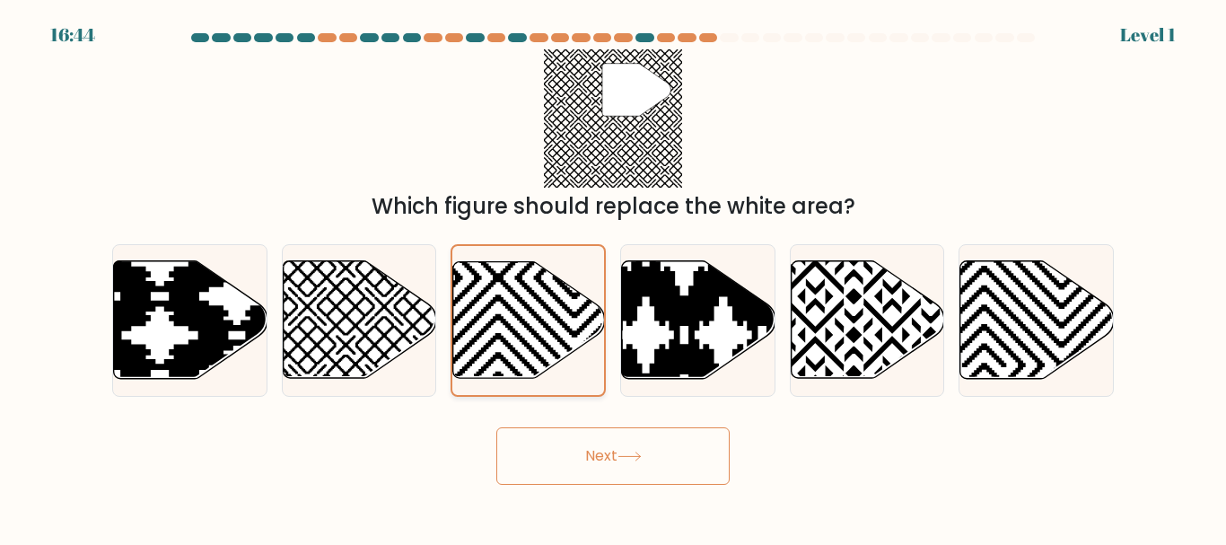
click at [448, 345] on div "c." at bounding box center [529, 320] width 170 height 152
click at [883, 316] on icon at bounding box center [868, 320] width 154 height 118
click at [614, 277] on input "e." at bounding box center [613, 275] width 1 height 4
radio input "true"
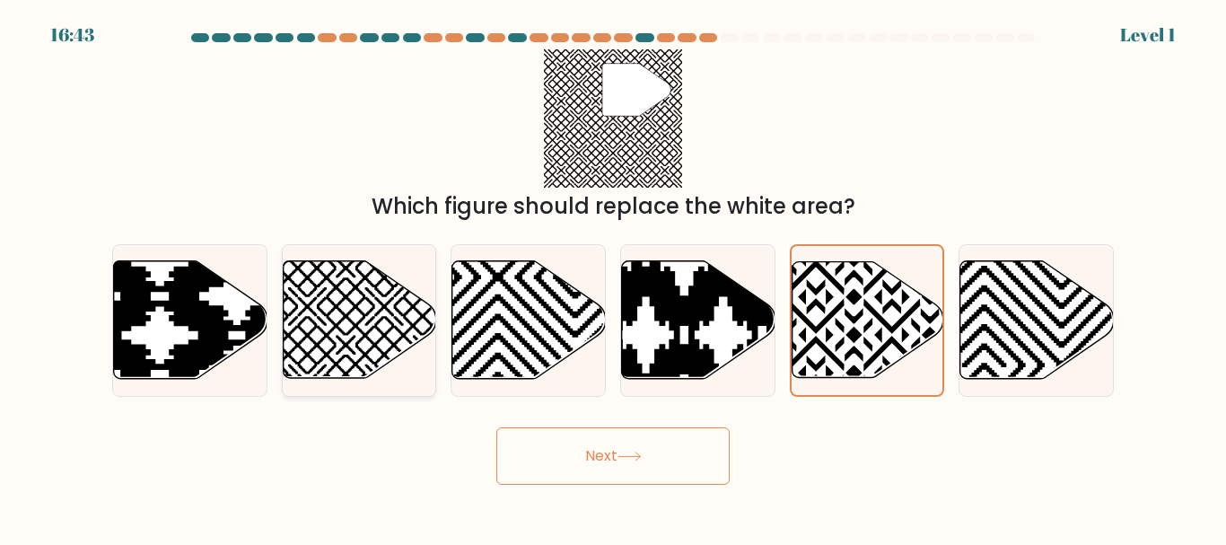
click at [357, 355] on icon at bounding box center [360, 320] width 154 height 118
click at [613, 277] on input "b." at bounding box center [613, 275] width 1 height 4
radio input "true"
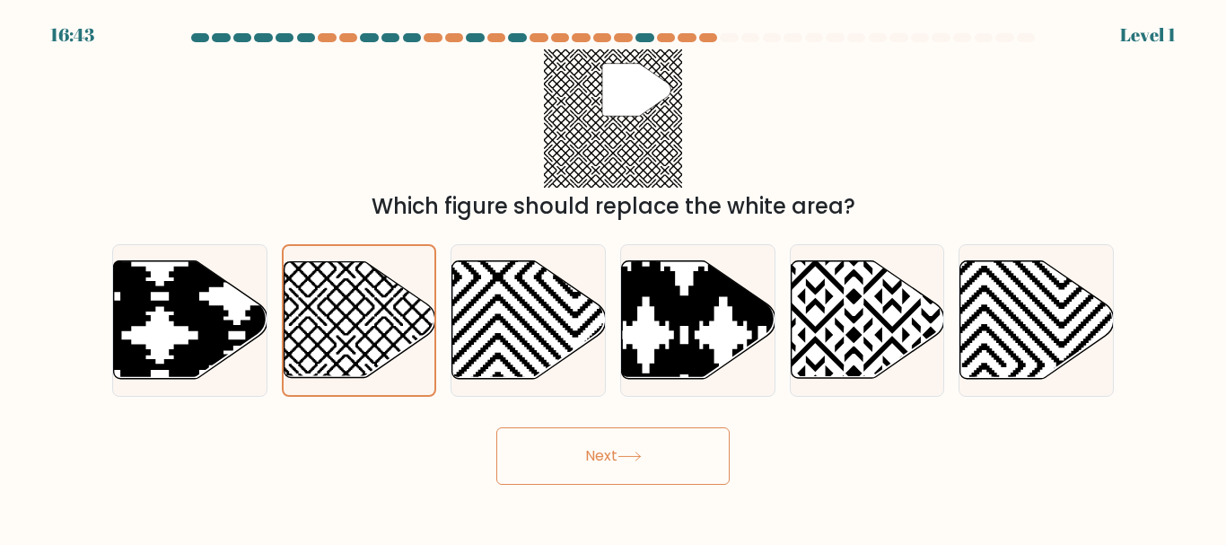
click at [526, 450] on button "Next" at bounding box center [612, 455] width 233 height 57
click at [590, 452] on button "Next" at bounding box center [612, 455] width 233 height 57
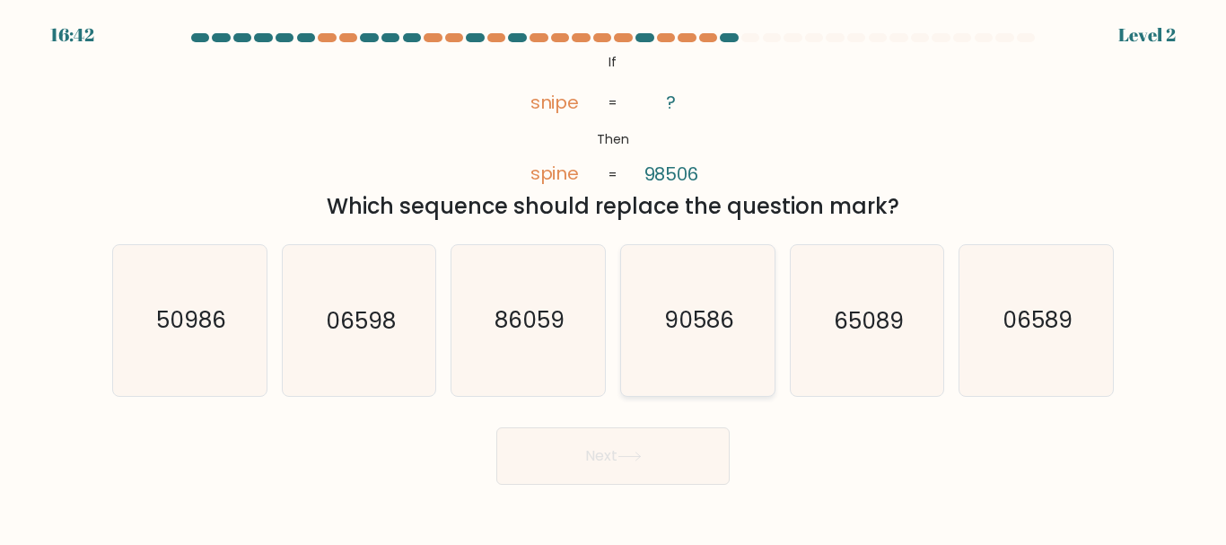
drag, startPoint x: 631, startPoint y: 316, endPoint x: 622, endPoint y: 326, distance: 13.3
click at [632, 316] on icon "90586" at bounding box center [698, 320] width 150 height 150
click at [614, 277] on input "d. 90586" at bounding box center [613, 275] width 1 height 4
radio input "true"
click at [517, 345] on icon "86059" at bounding box center [528, 320] width 150 height 150
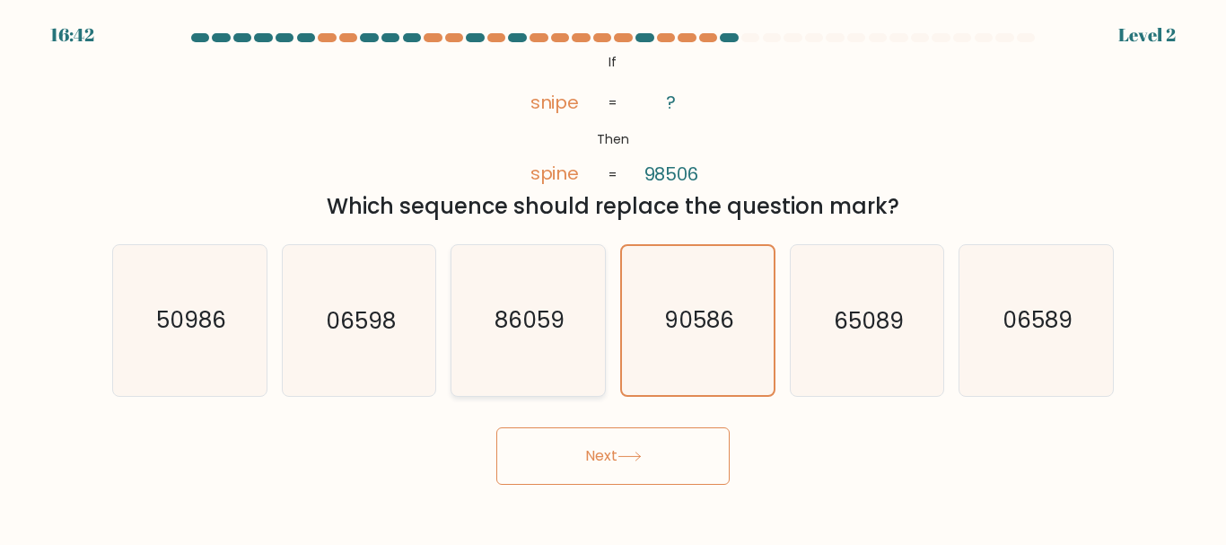
click at [613, 277] on input "c. 86059" at bounding box center [613, 275] width 1 height 4
radio input "true"
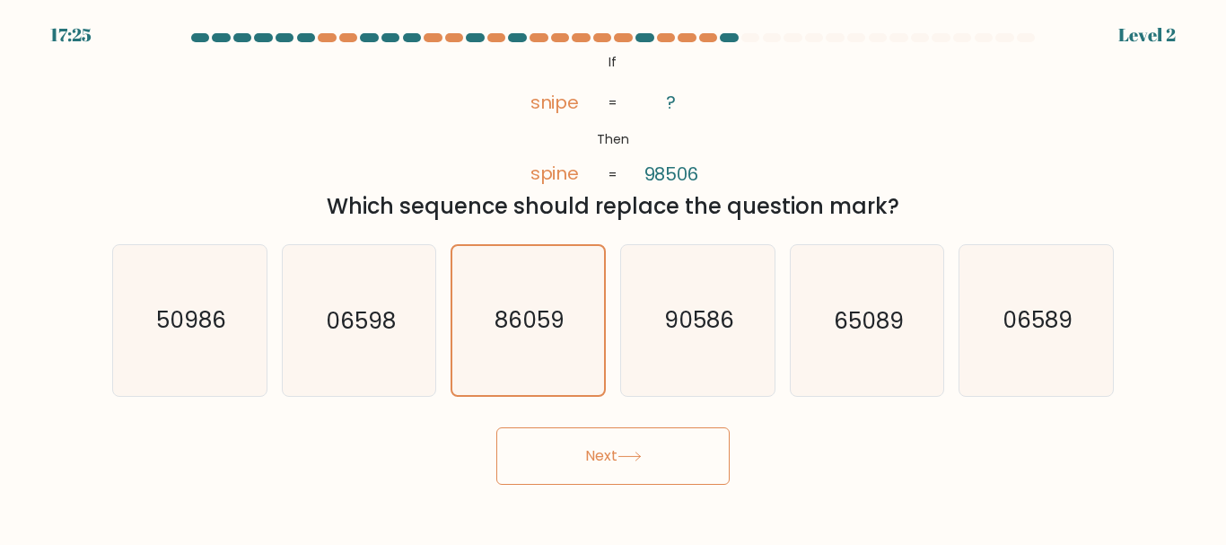
click at [621, 456] on button "Next" at bounding box center [612, 455] width 233 height 57
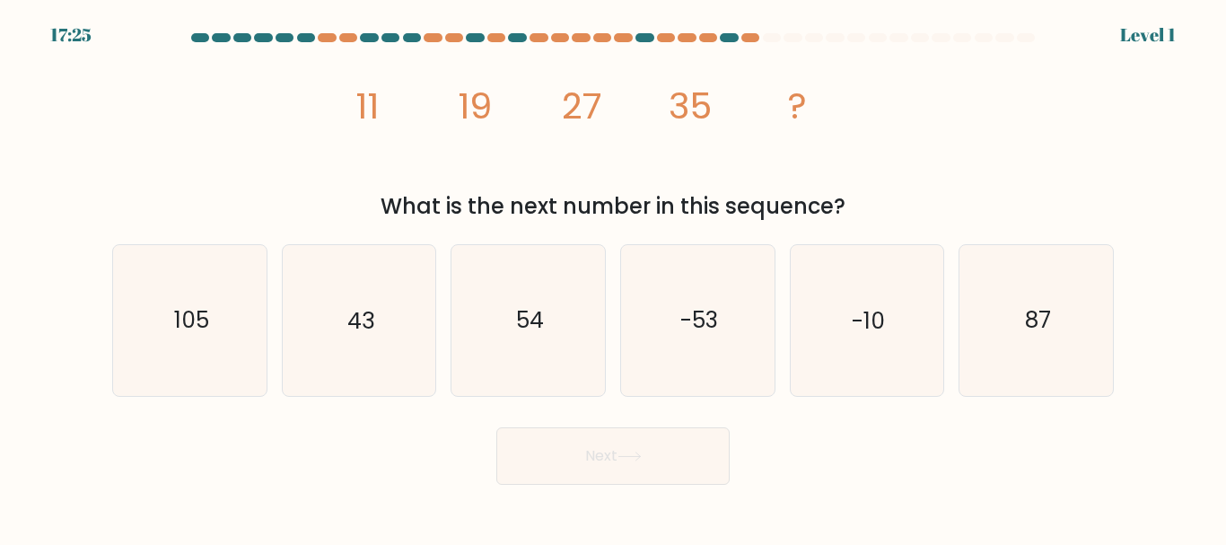
click at [677, 302] on icon "-53" at bounding box center [698, 320] width 150 height 150
click at [614, 277] on input "d. -53" at bounding box center [613, 275] width 1 height 4
radio input "true"
click at [625, 435] on button "Next" at bounding box center [612, 455] width 233 height 57
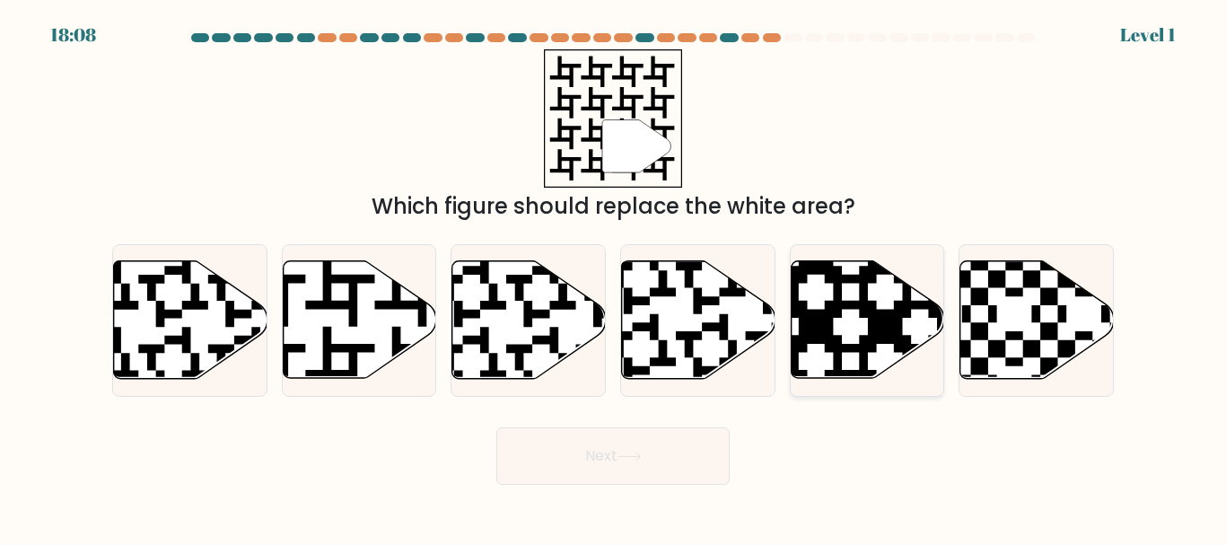
click at [867, 312] on icon at bounding box center [816, 258] width 278 height 278
click at [614, 277] on input "e." at bounding box center [613, 275] width 1 height 4
radio input "true"
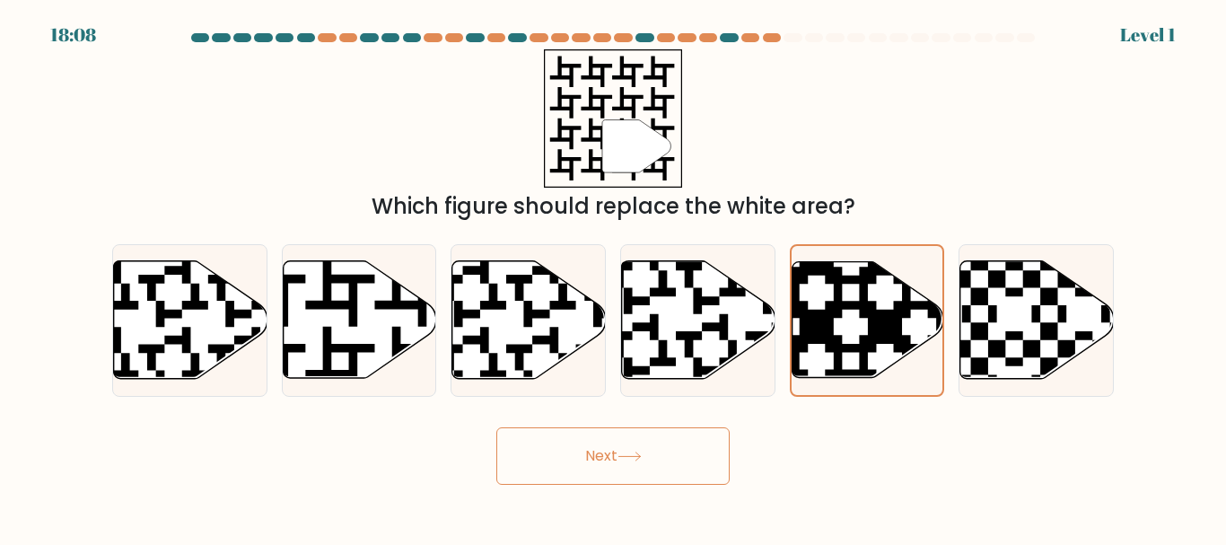
drag, startPoint x: 731, startPoint y: 376, endPoint x: 680, endPoint y: 435, distance: 77.6
click at [724, 386] on div at bounding box center [697, 320] width 155 height 152
click at [614, 277] on input "d." at bounding box center [613, 275] width 1 height 4
radio input "true"
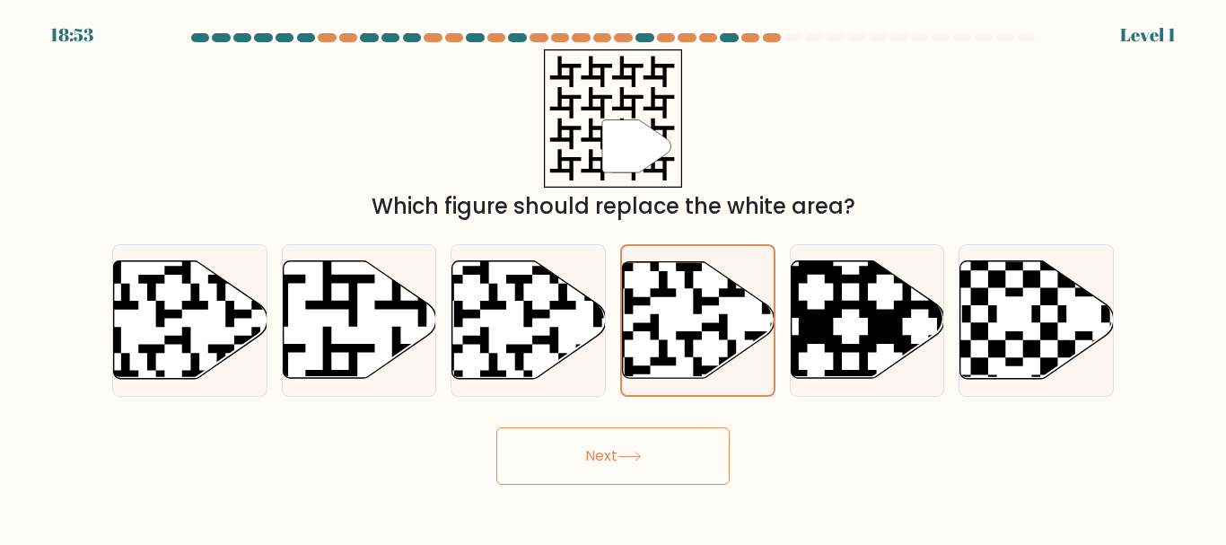
click at [664, 457] on button "Next" at bounding box center [612, 455] width 233 height 57
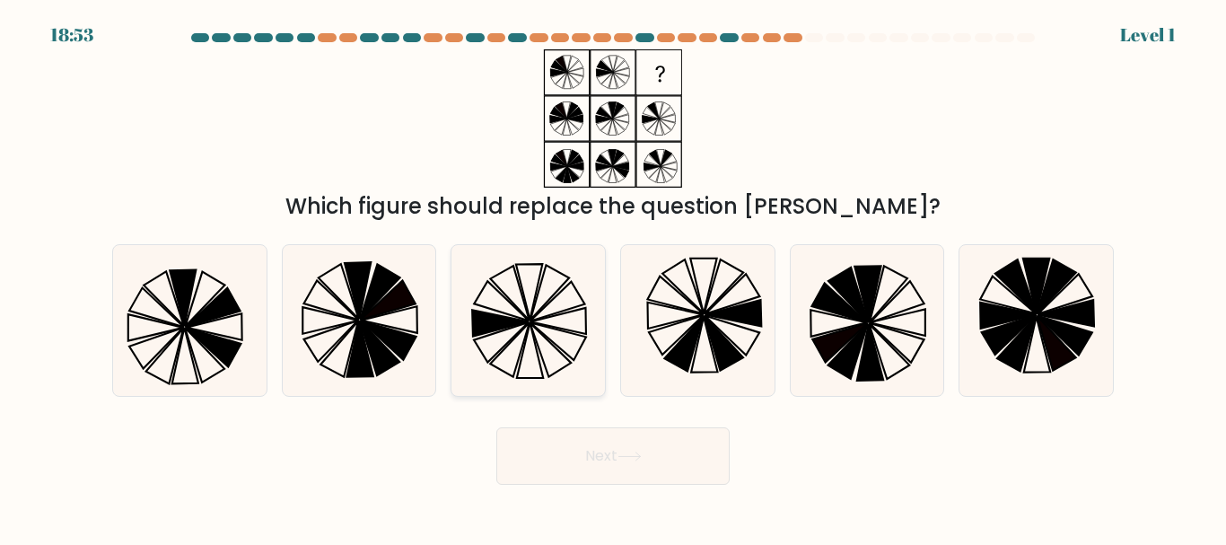
click at [592, 353] on icon at bounding box center [528, 320] width 150 height 150
click at [613, 277] on input "c." at bounding box center [613, 275] width 1 height 4
radio input "true"
click at [551, 431] on button "Next" at bounding box center [612, 455] width 233 height 57
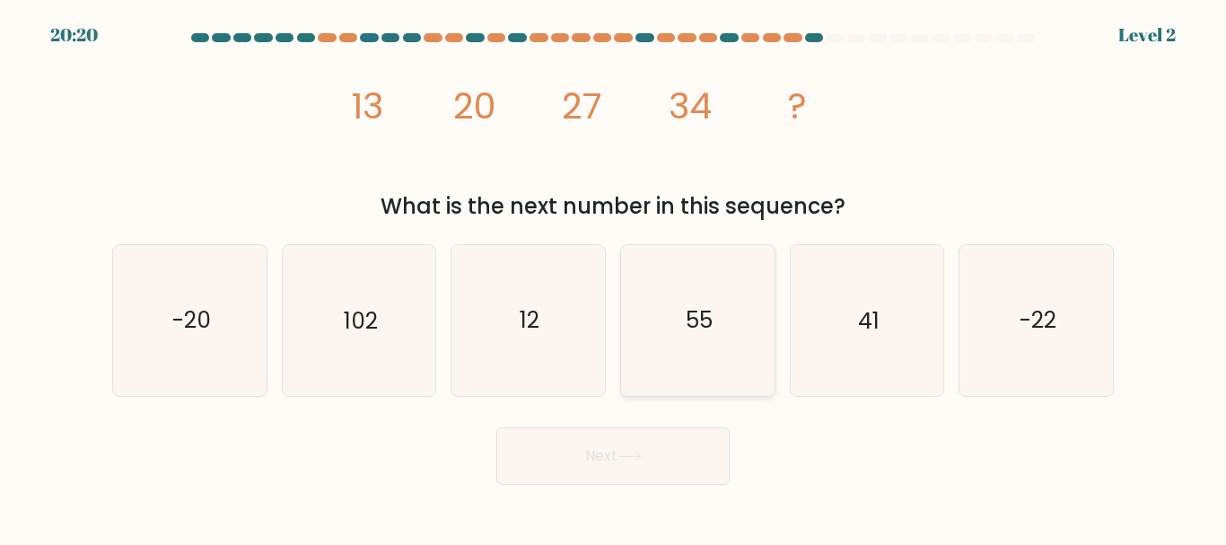
click at [707, 306] on text "55" at bounding box center [699, 320] width 27 height 31
click at [614, 277] on input "d. 55" at bounding box center [613, 275] width 1 height 4
radio input "true"
click at [562, 432] on button "Next" at bounding box center [612, 455] width 233 height 57
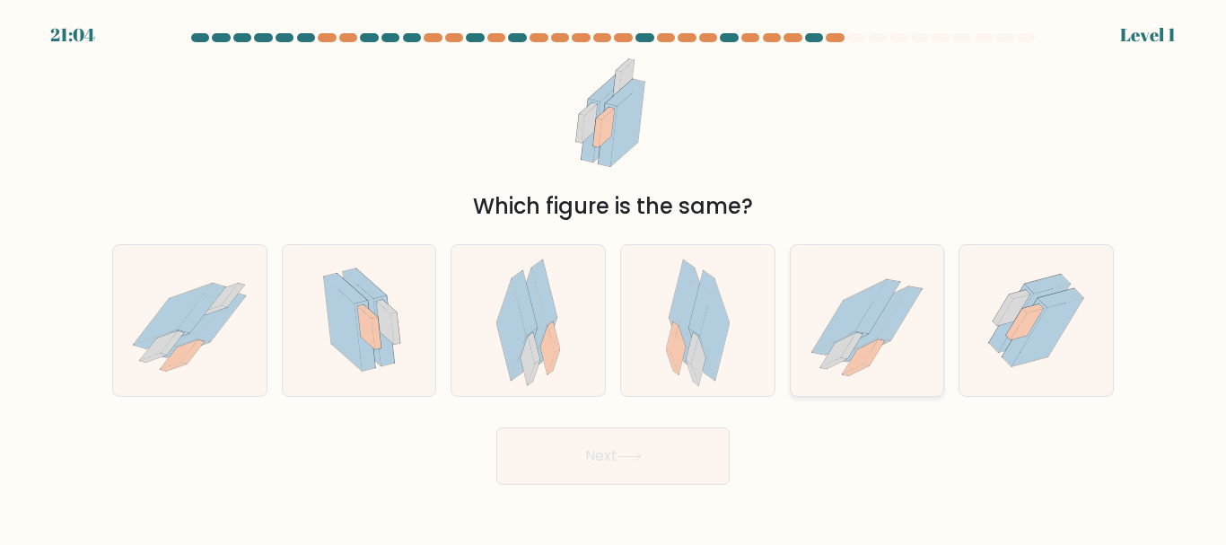
click at [816, 307] on icon at bounding box center [868, 320] width 154 height 137
click at [614, 277] on input "e." at bounding box center [613, 275] width 1 height 4
radio input "true"
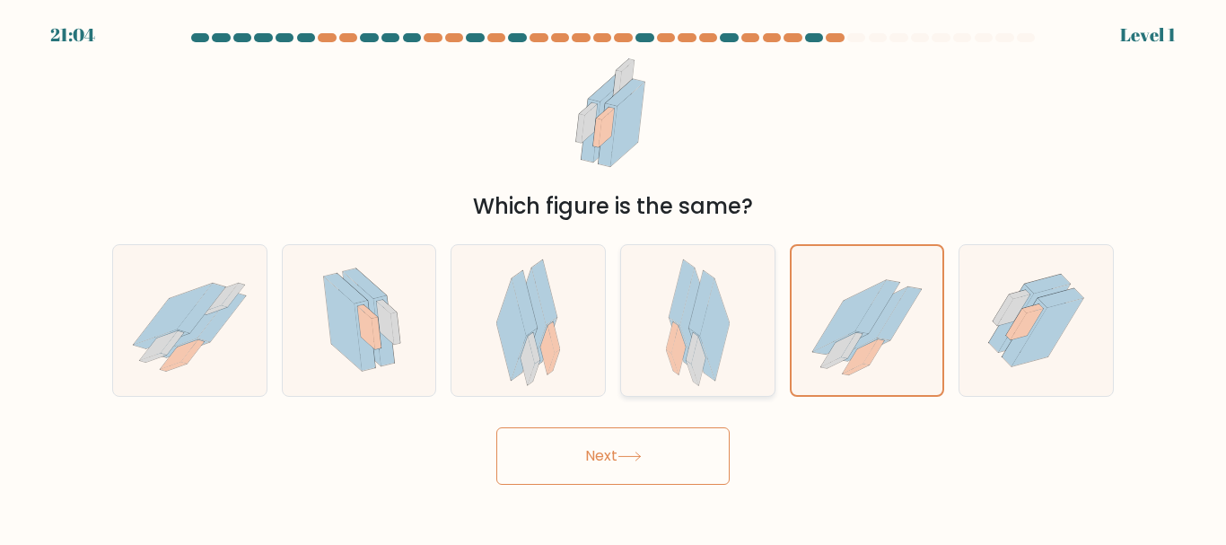
click at [688, 388] on icon at bounding box center [698, 320] width 64 height 150
click at [614, 277] on input "d." at bounding box center [613, 275] width 1 height 4
radio input "true"
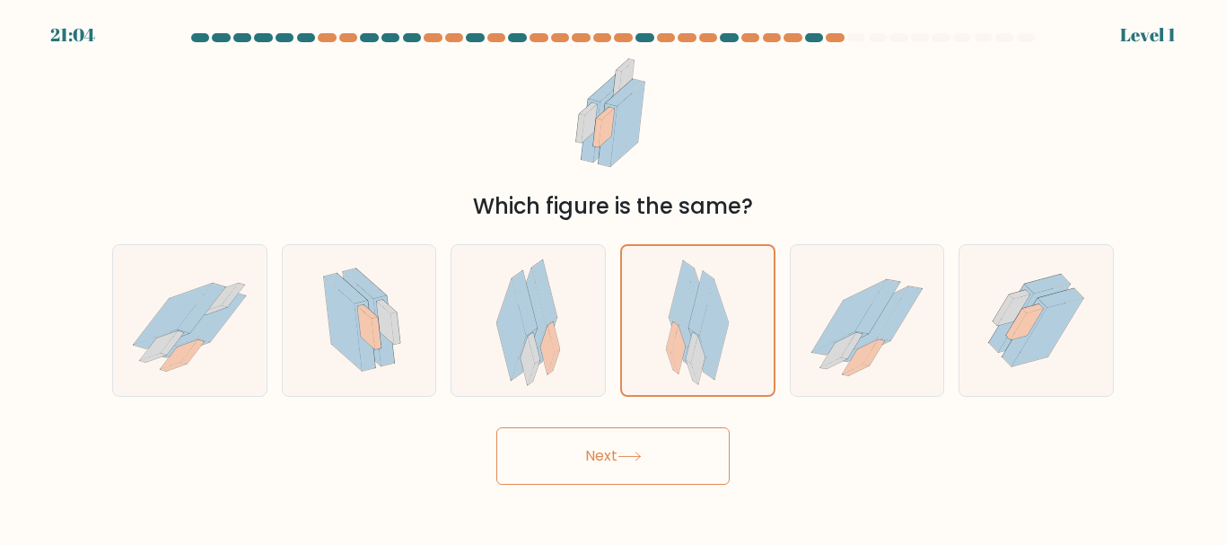
click at [673, 431] on button "Next" at bounding box center [612, 455] width 233 height 57
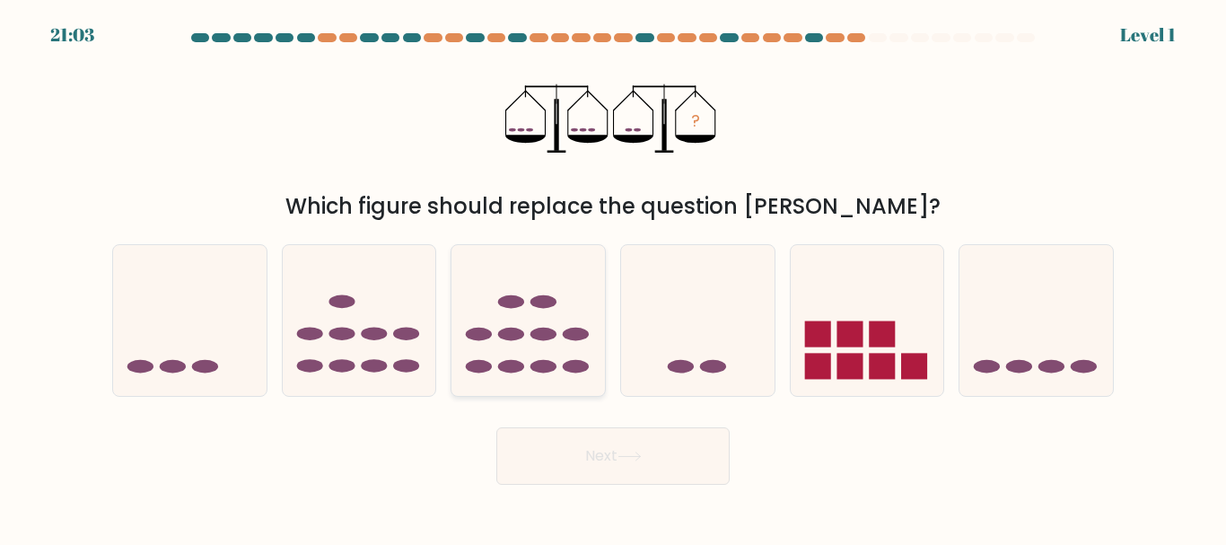
click at [472, 338] on ellipse at bounding box center [479, 334] width 26 height 13
click at [613, 277] on input "c." at bounding box center [613, 275] width 1 height 4
radio input "true"
click at [671, 450] on button "Next" at bounding box center [612, 455] width 233 height 57
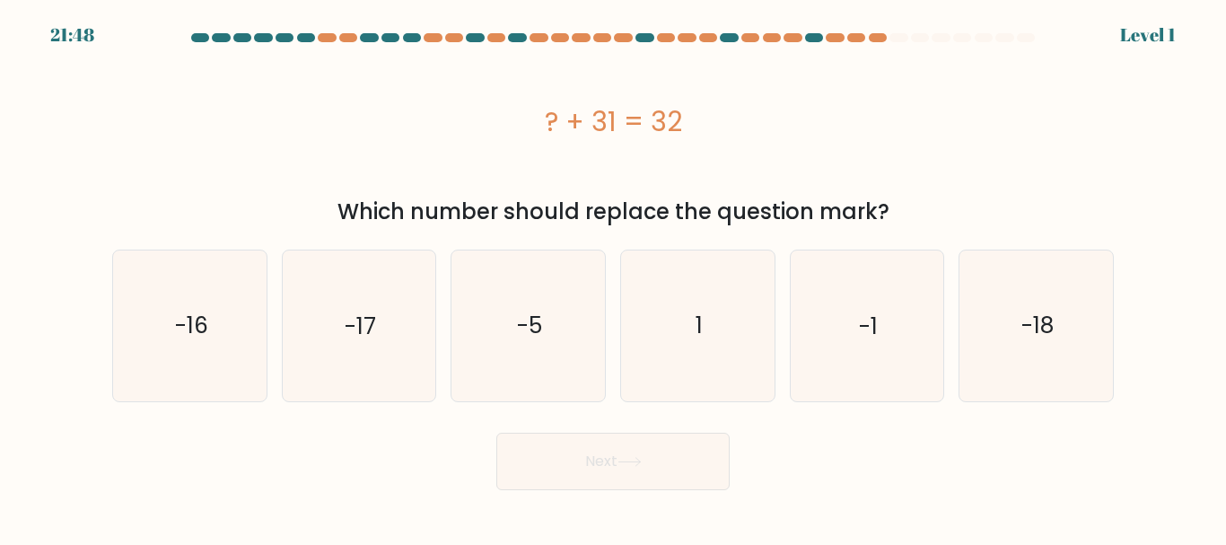
click at [732, 351] on icon "1" at bounding box center [698, 325] width 150 height 150
click at [614, 277] on input "d. 1" at bounding box center [613, 275] width 1 height 4
radio input "true"
click at [686, 452] on button "Next" at bounding box center [612, 461] width 233 height 57
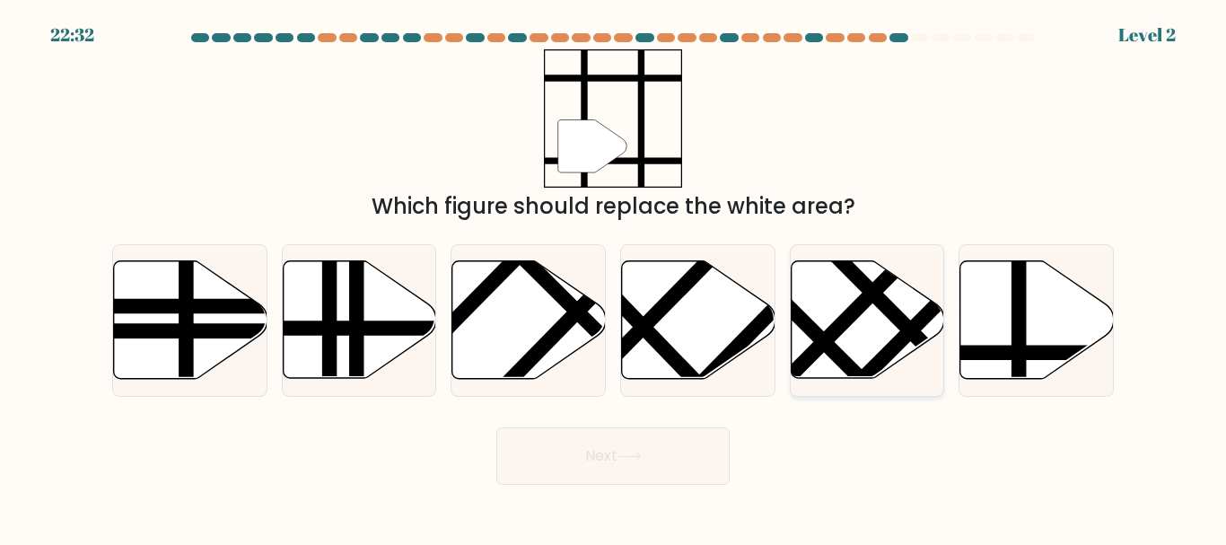
click at [861, 312] on line at bounding box center [849, 318] width 161 height 162
click at [614, 277] on input "e." at bounding box center [613, 275] width 1 height 4
radio input "true"
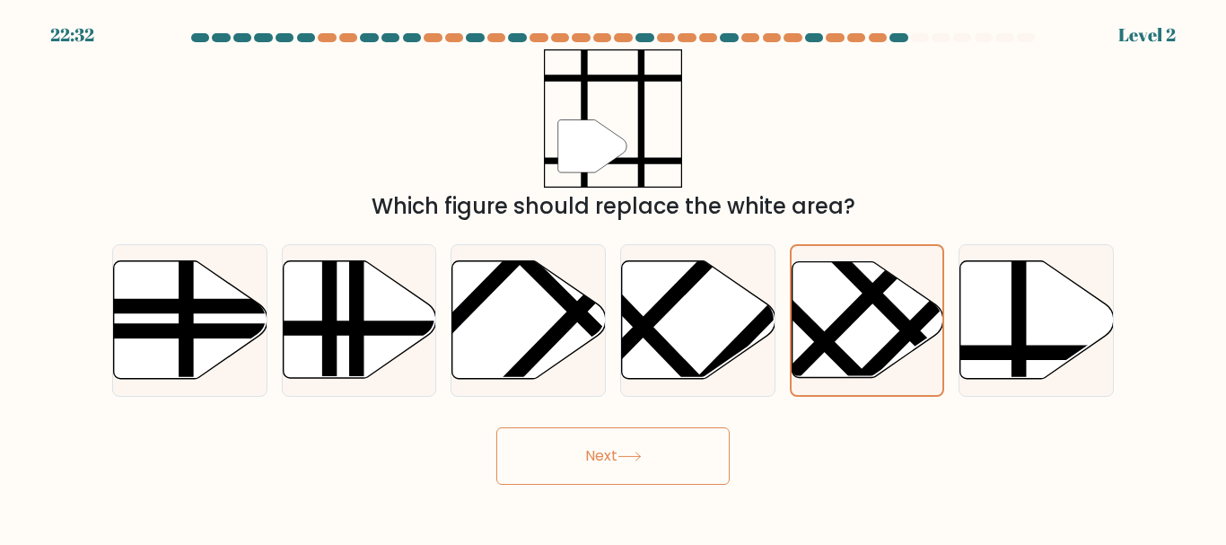
click at [734, 474] on div "Next" at bounding box center [612, 451] width 1023 height 66
click at [715, 448] on button "Next" at bounding box center [612, 455] width 233 height 57
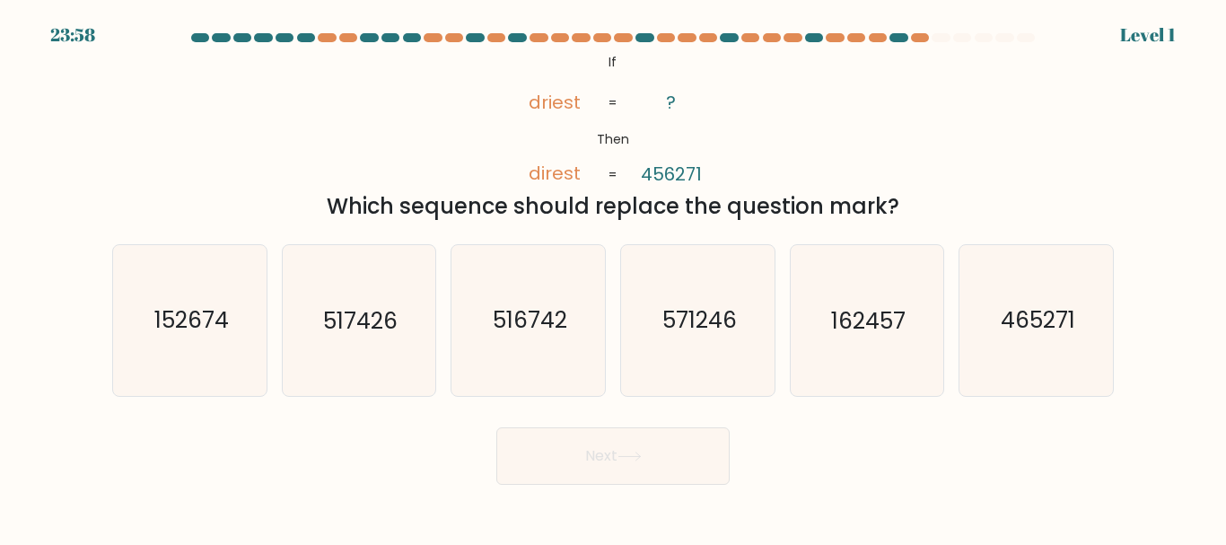
click at [606, 355] on div "c. 516742" at bounding box center [529, 320] width 170 height 152
click at [575, 349] on icon "516742" at bounding box center [528, 320] width 150 height 150
click at [613, 277] on input "c. 516742" at bounding box center [613, 275] width 1 height 4
radio input "true"
click at [611, 436] on button "Next" at bounding box center [612, 455] width 233 height 57
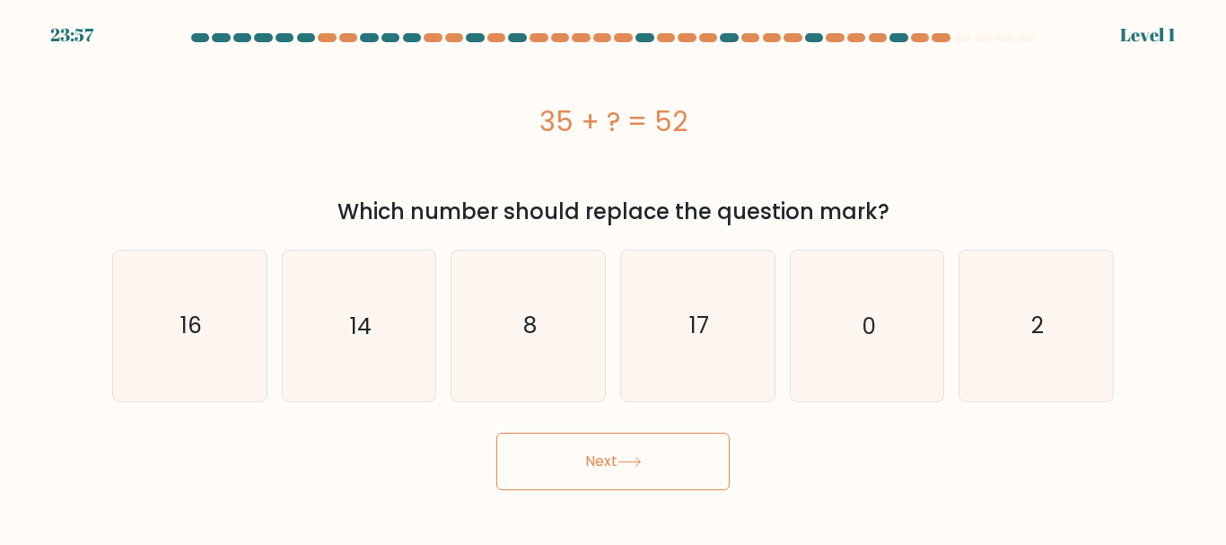
click at [677, 444] on button "Next" at bounding box center [612, 461] width 233 height 57
click at [713, 361] on icon "17" at bounding box center [698, 325] width 150 height 150
click at [614, 277] on input "d. 17" at bounding box center [613, 275] width 1 height 4
radio input "true"
click at [654, 461] on button "Next" at bounding box center [612, 461] width 233 height 57
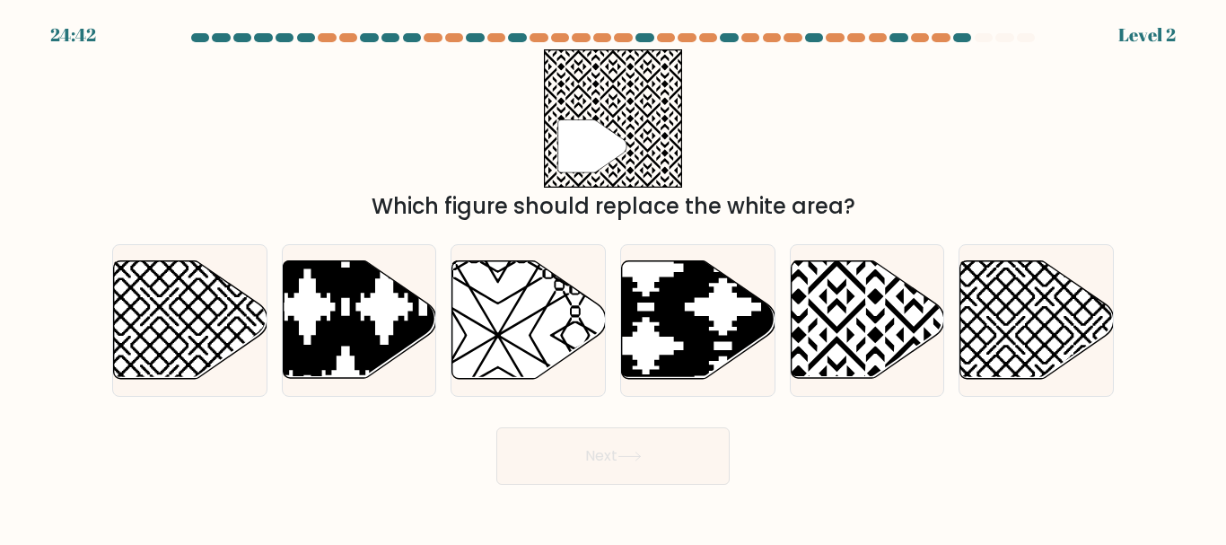
click at [594, 437] on button "Next" at bounding box center [612, 455] width 233 height 57
click at [358, 285] on icon at bounding box center [307, 384] width 309 height 309
click at [613, 277] on input "b." at bounding box center [613, 275] width 1 height 4
radio input "true"
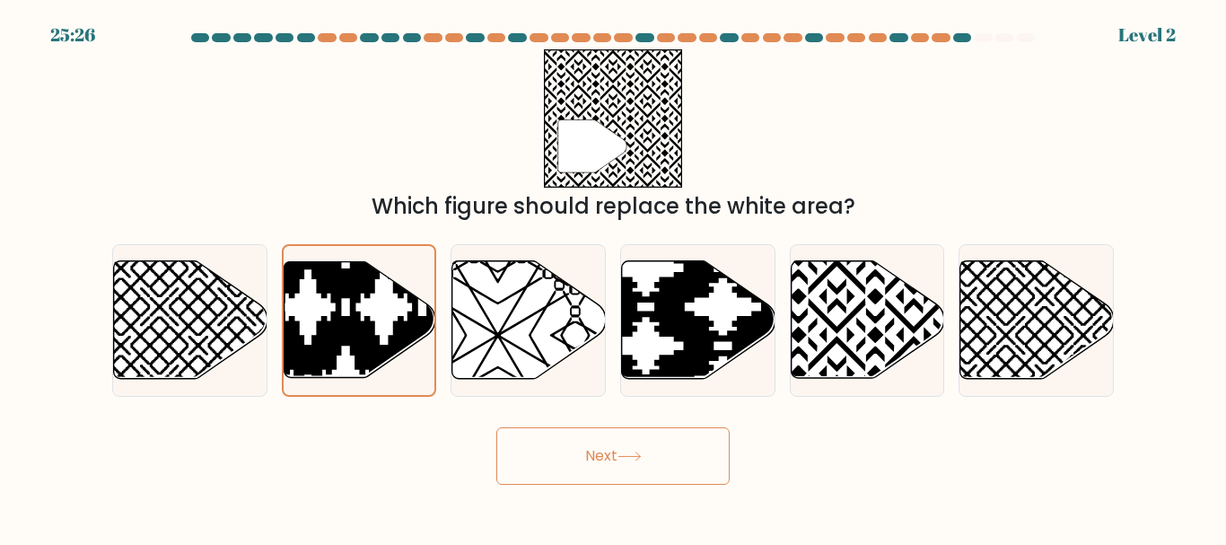
click at [594, 437] on button "Next" at bounding box center [612, 455] width 233 height 57
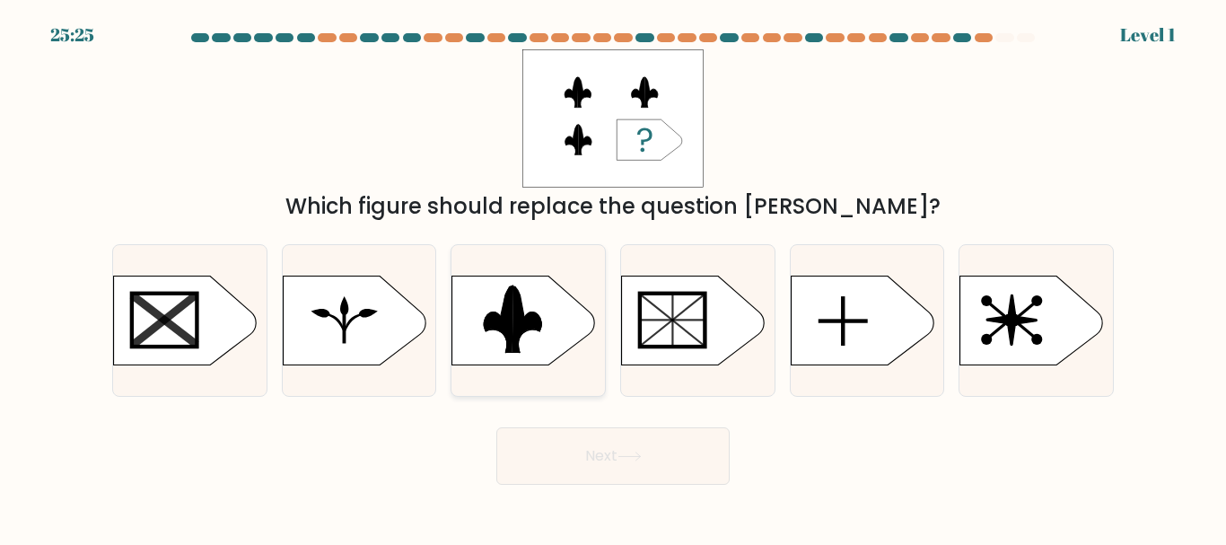
click at [477, 332] on rect at bounding box center [443, 272] width 399 height 303
click at [613, 277] on input "c." at bounding box center [613, 275] width 1 height 4
radio input "true"
click at [587, 452] on button "Next" at bounding box center [612, 455] width 233 height 57
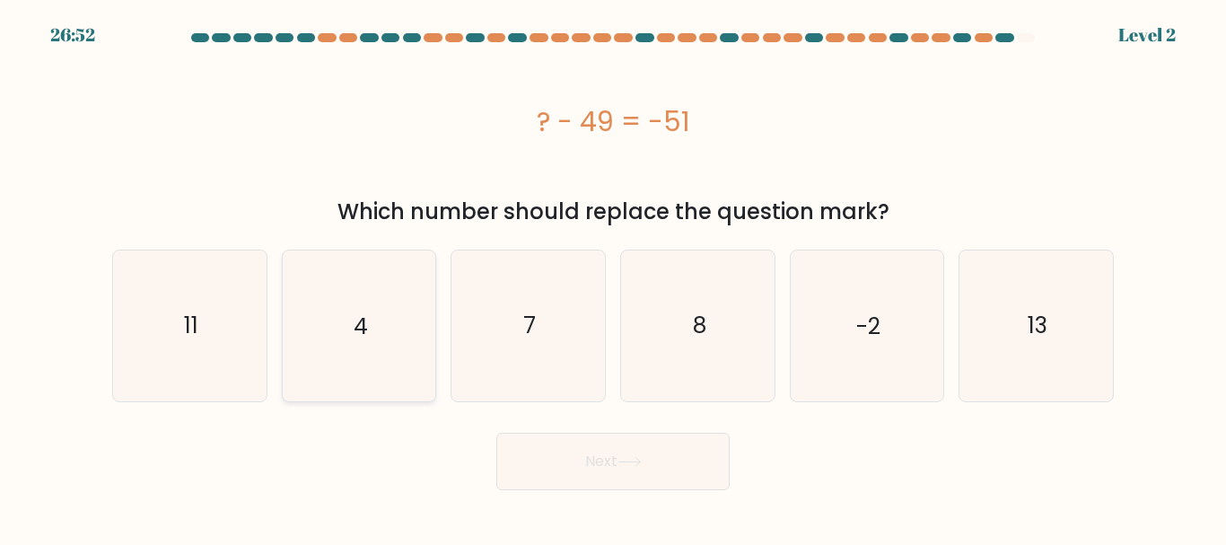
click at [373, 343] on icon "4" at bounding box center [359, 325] width 150 height 150
click at [613, 277] on input "b. 4" at bounding box center [613, 275] width 1 height 4
radio input "true"
click at [604, 452] on button "Next" at bounding box center [612, 461] width 233 height 57
click at [548, 342] on icon "7" at bounding box center [528, 325] width 150 height 150
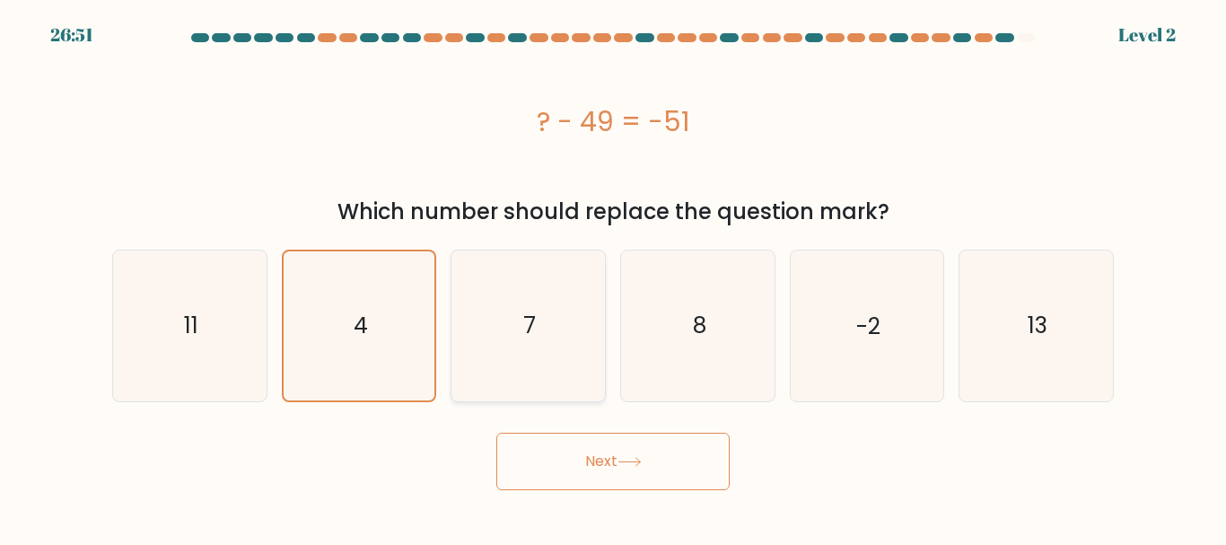
click at [613, 277] on input "c. 7" at bounding box center [613, 275] width 1 height 4
radio input "true"
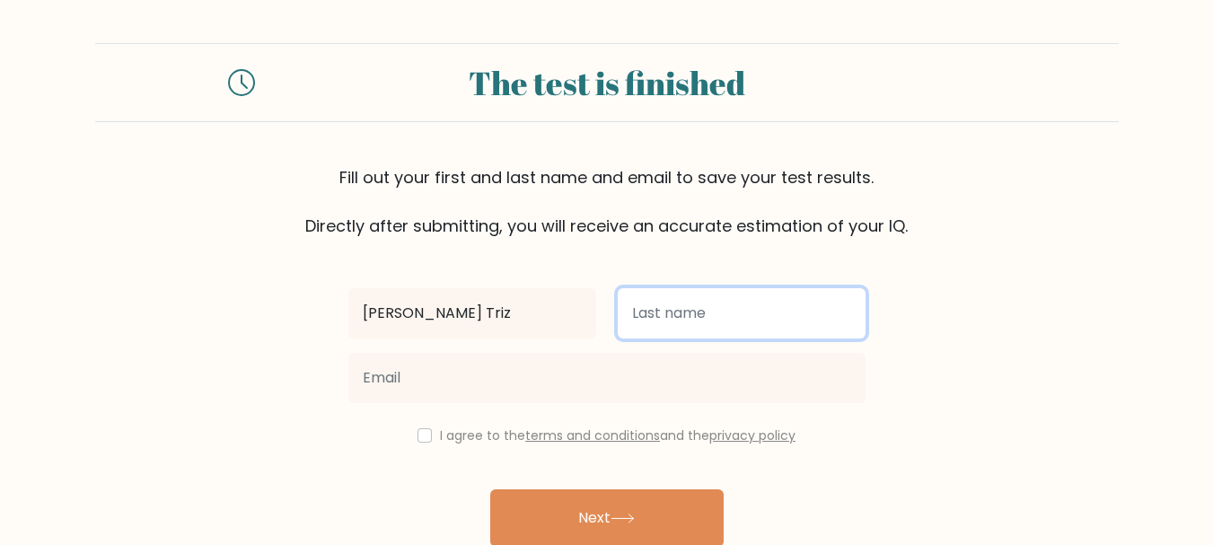
scroll to position [85, 0]
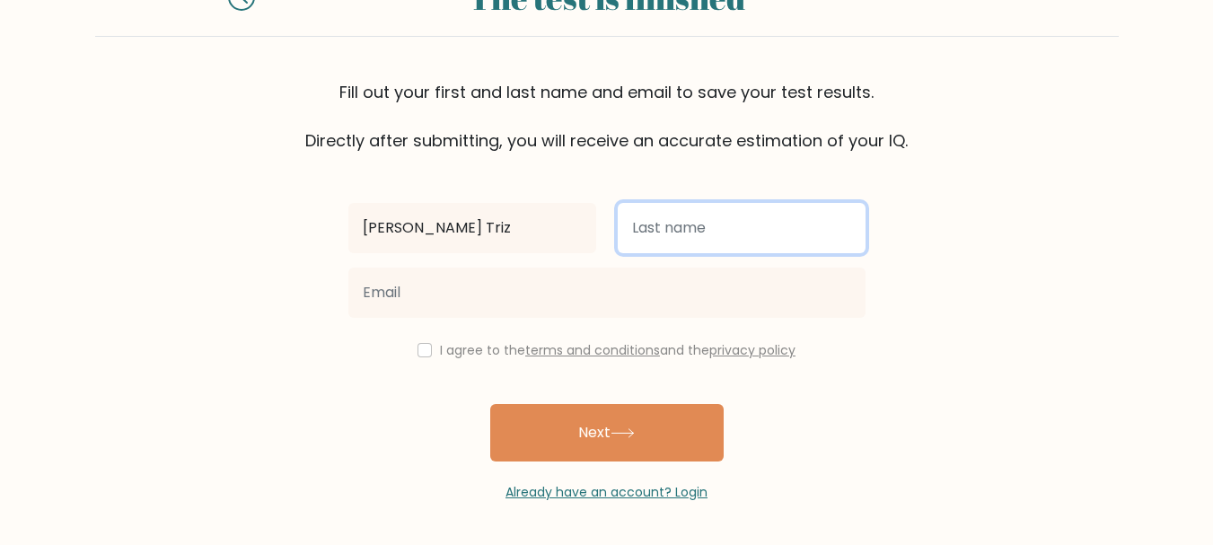
drag, startPoint x: 0, startPoint y: 0, endPoint x: 687, endPoint y: 233, distance: 725.4
click at [688, 233] on input "text" at bounding box center [742, 228] width 248 height 50
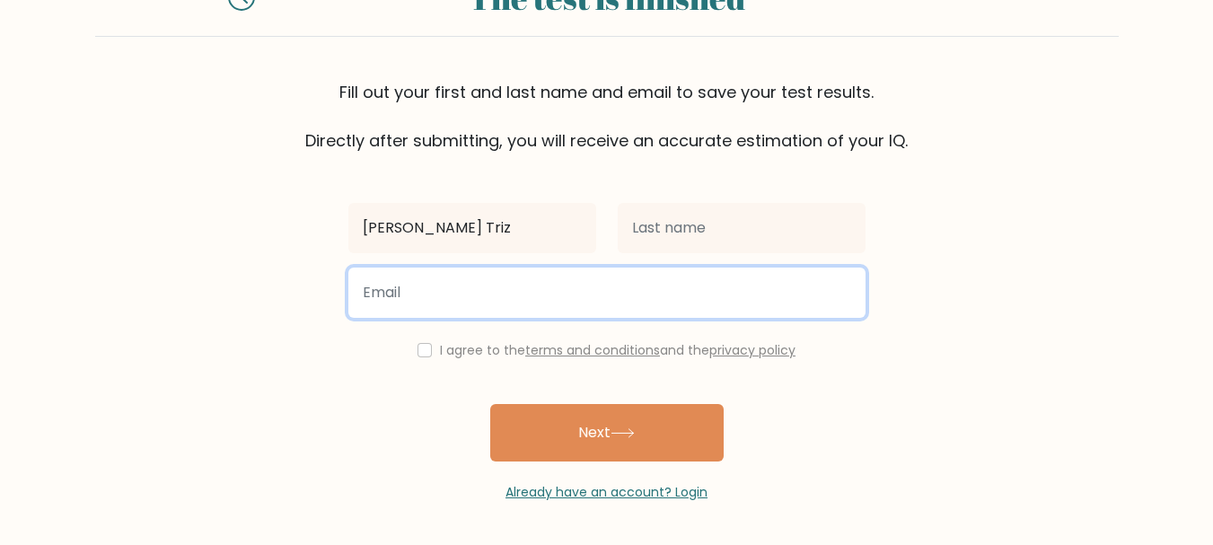
click at [685, 270] on input "email" at bounding box center [606, 293] width 517 height 50
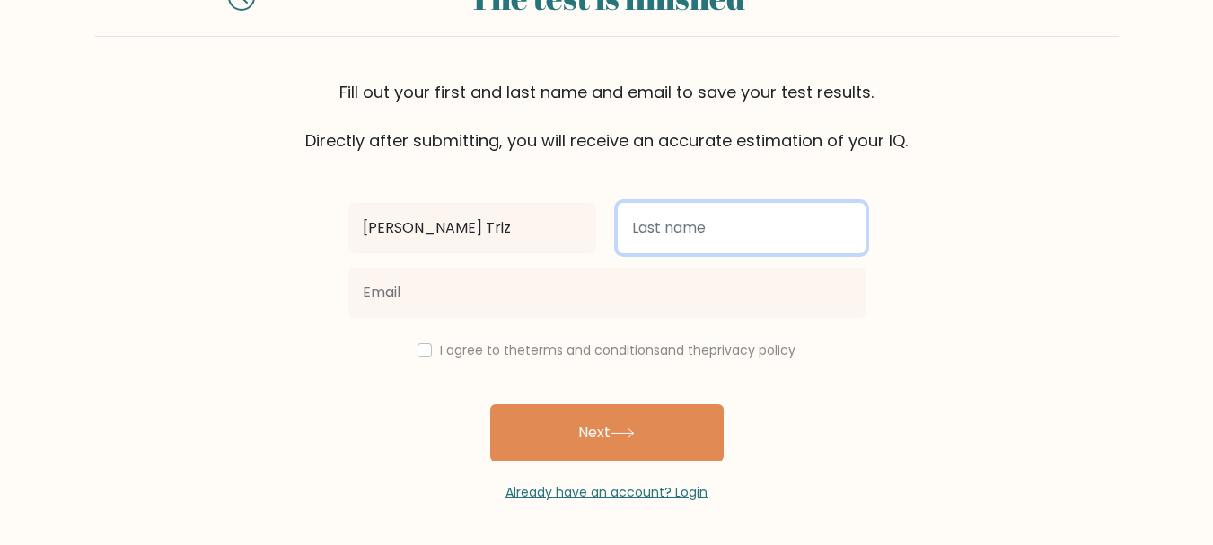
click at [716, 245] on input "text" at bounding box center [742, 228] width 248 height 50
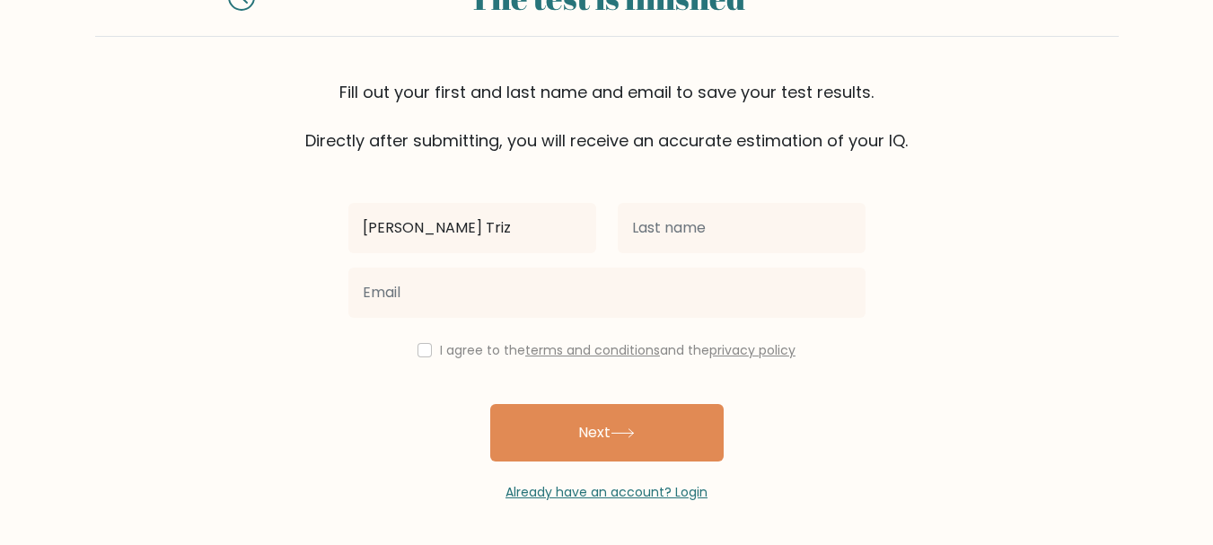
click at [591, 319] on div at bounding box center [607, 292] width 539 height 65
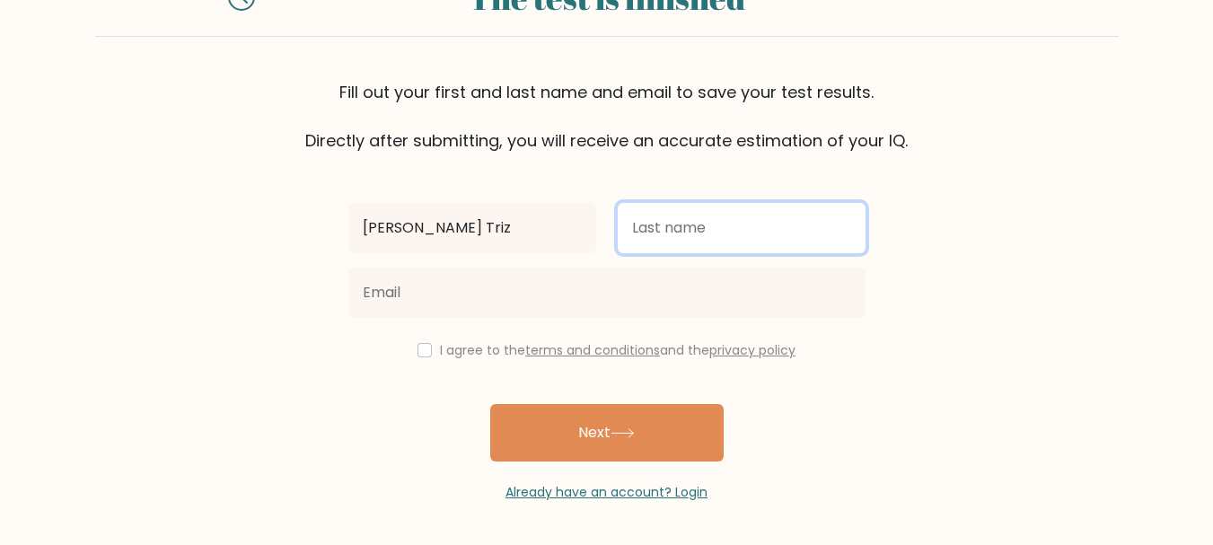
click at [678, 244] on input "text" at bounding box center [742, 228] width 248 height 50
type input "[PERSON_NAME]"
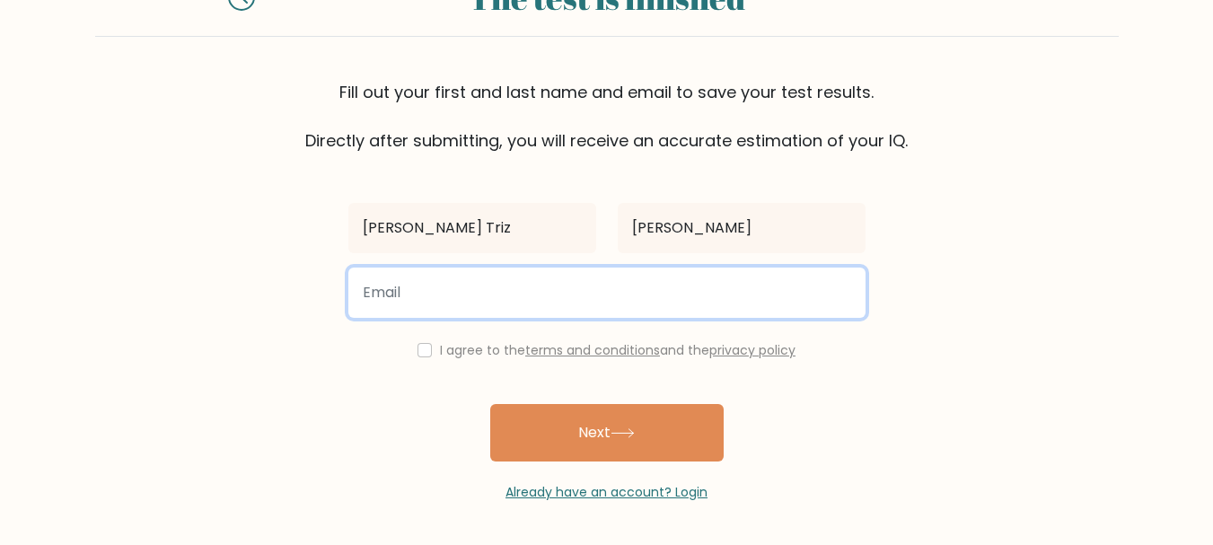
click at [636, 306] on input "email" at bounding box center [606, 293] width 517 height 50
type input "vtyronnetriz@gmail.com"
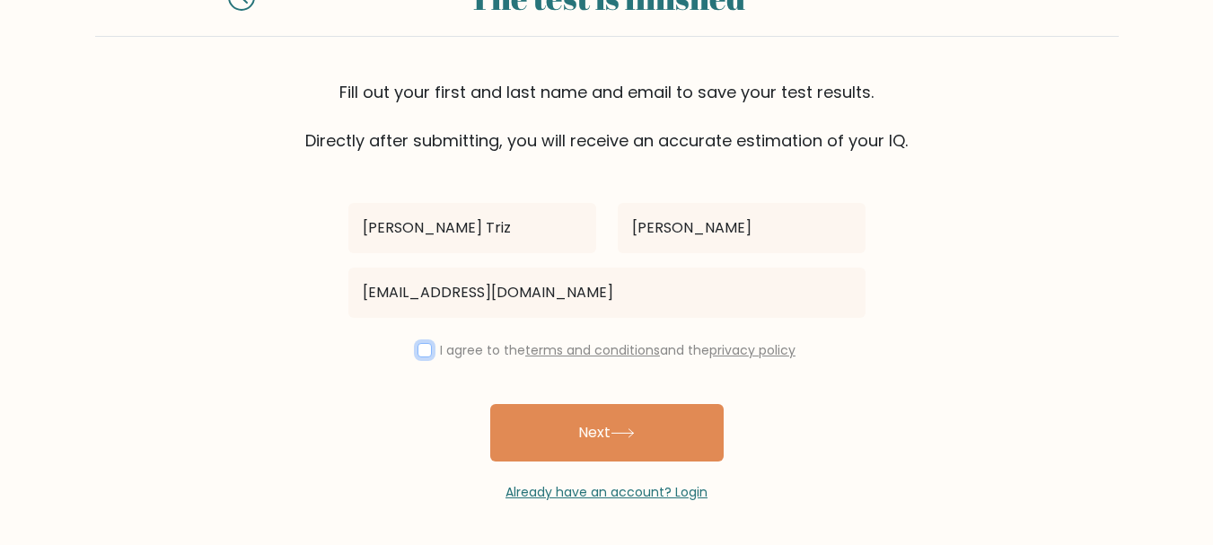
click at [426, 356] on input "checkbox" at bounding box center [424, 350] width 14 height 14
checkbox input "true"
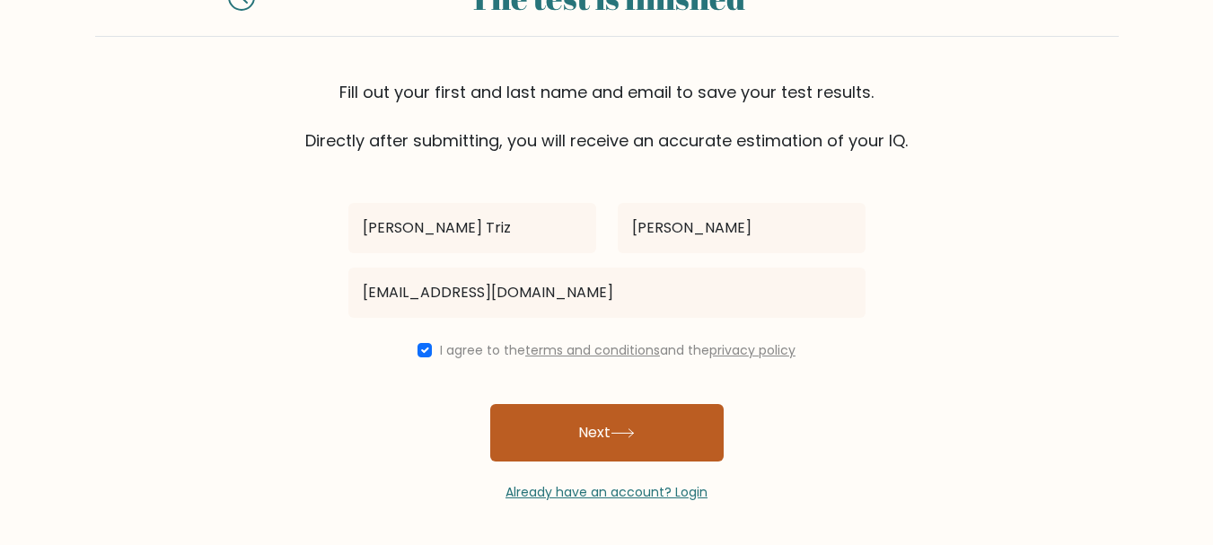
click at [585, 421] on button "Next" at bounding box center [606, 432] width 233 height 57
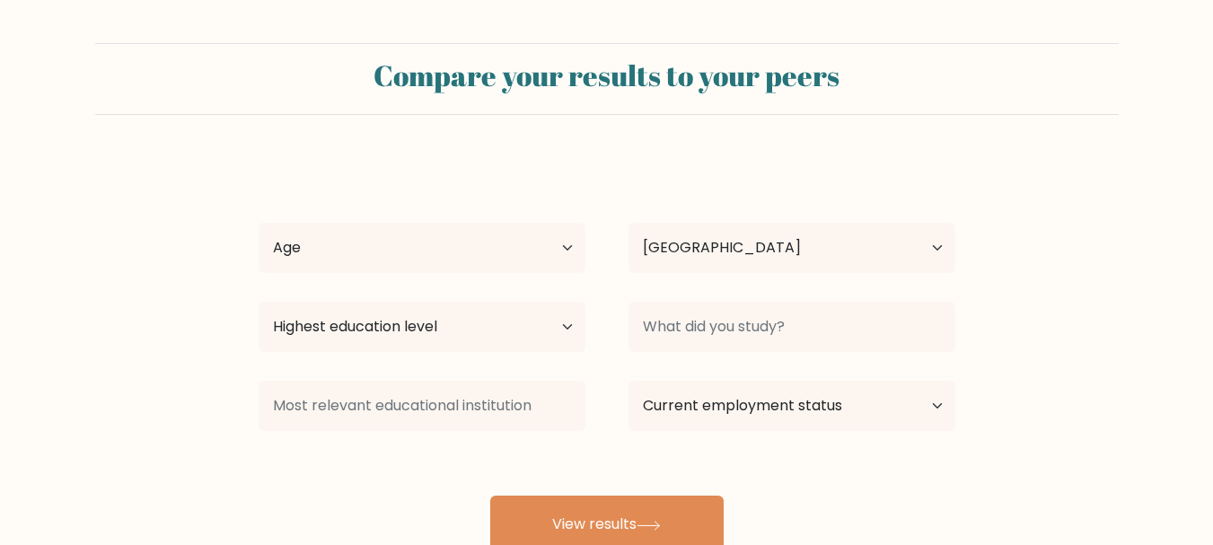
select select "US"
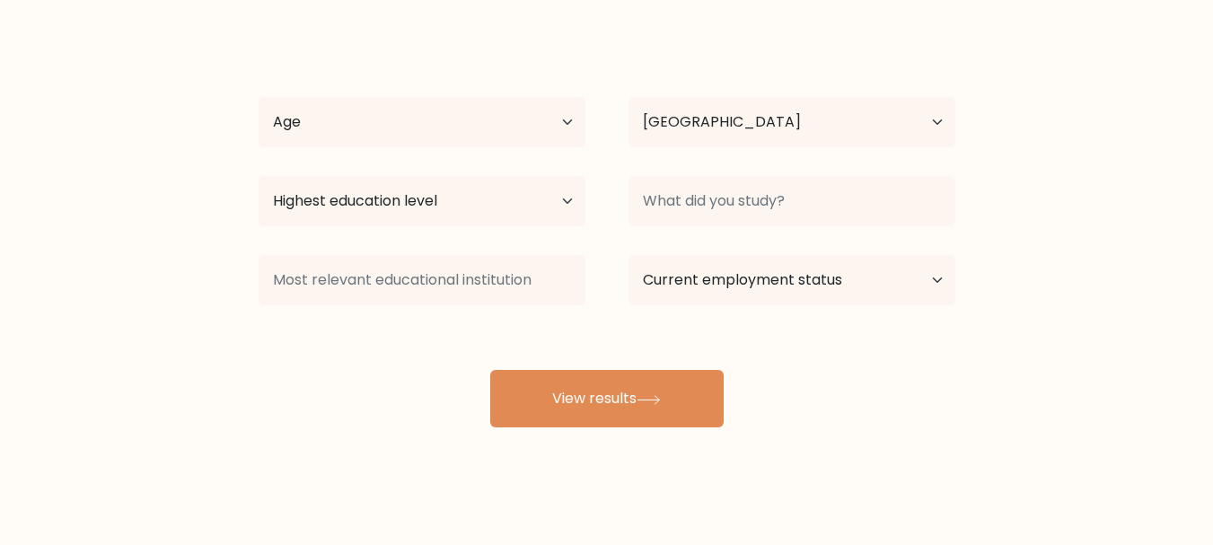
scroll to position [136, 0]
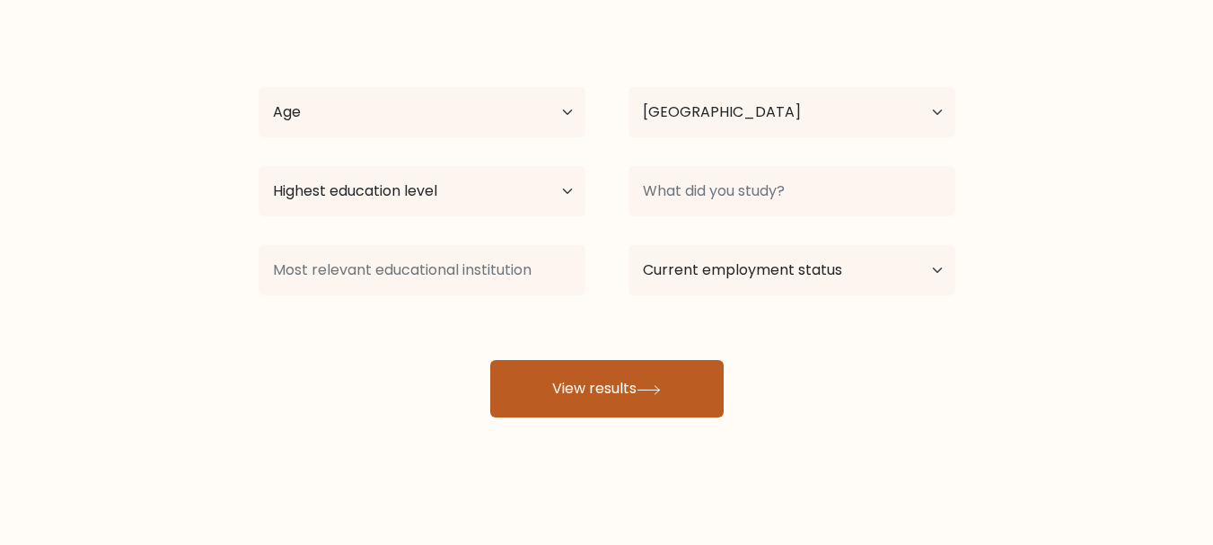
click at [644, 390] on icon at bounding box center [648, 389] width 22 height 8
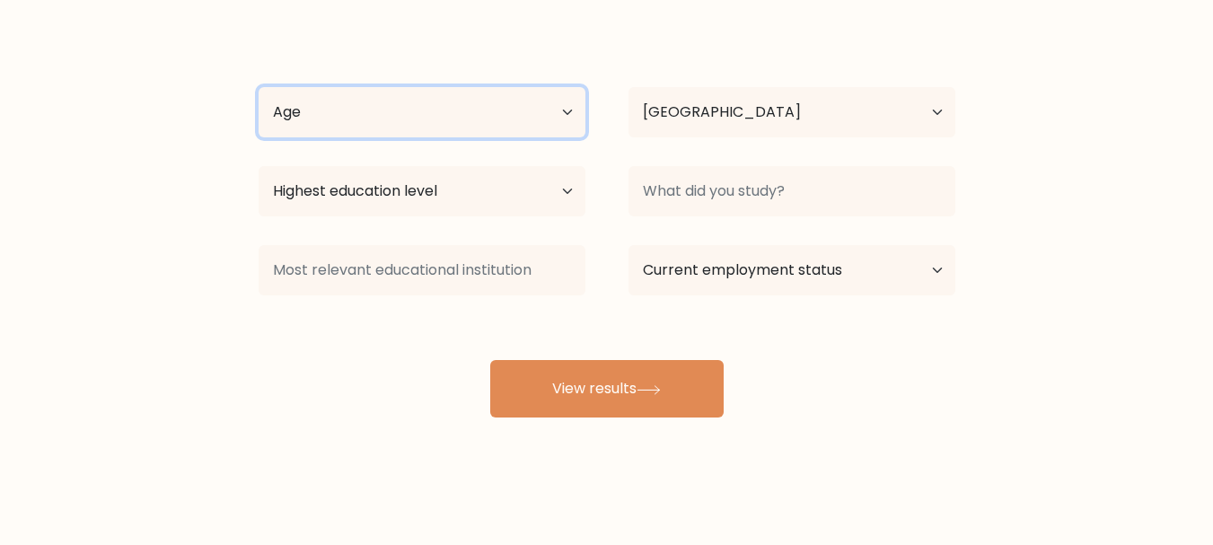
click at [523, 99] on select "Age Under [DEMOGRAPHIC_DATA] [DEMOGRAPHIC_DATA] [DEMOGRAPHIC_DATA] [DEMOGRAPHIC…" at bounding box center [422, 112] width 327 height 50
select select "18_24"
click at [259, 87] on select "Age Under [DEMOGRAPHIC_DATA] [DEMOGRAPHIC_DATA] [DEMOGRAPHIC_DATA] [DEMOGRAPHIC…" at bounding box center [422, 112] width 327 height 50
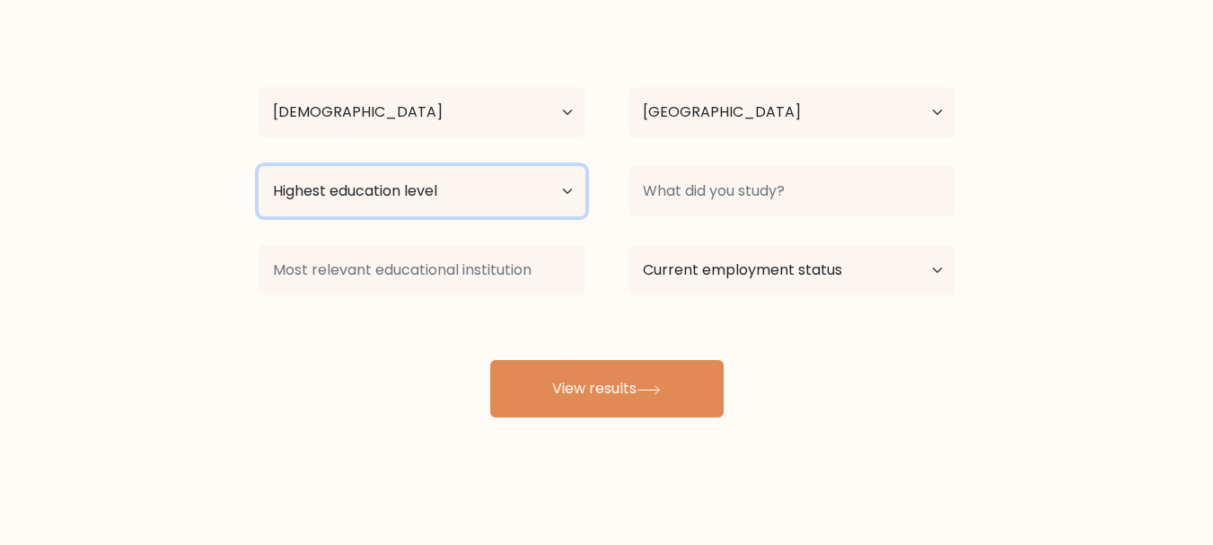
click at [453, 189] on select "Highest education level No schooling Primary Lower Secondary Upper Secondary Oc…" at bounding box center [422, 191] width 327 height 50
select select "bachelors_degree"
click at [259, 166] on select "Highest education level No schooling Primary Lower Secondary Upper Secondary Oc…" at bounding box center [422, 191] width 327 height 50
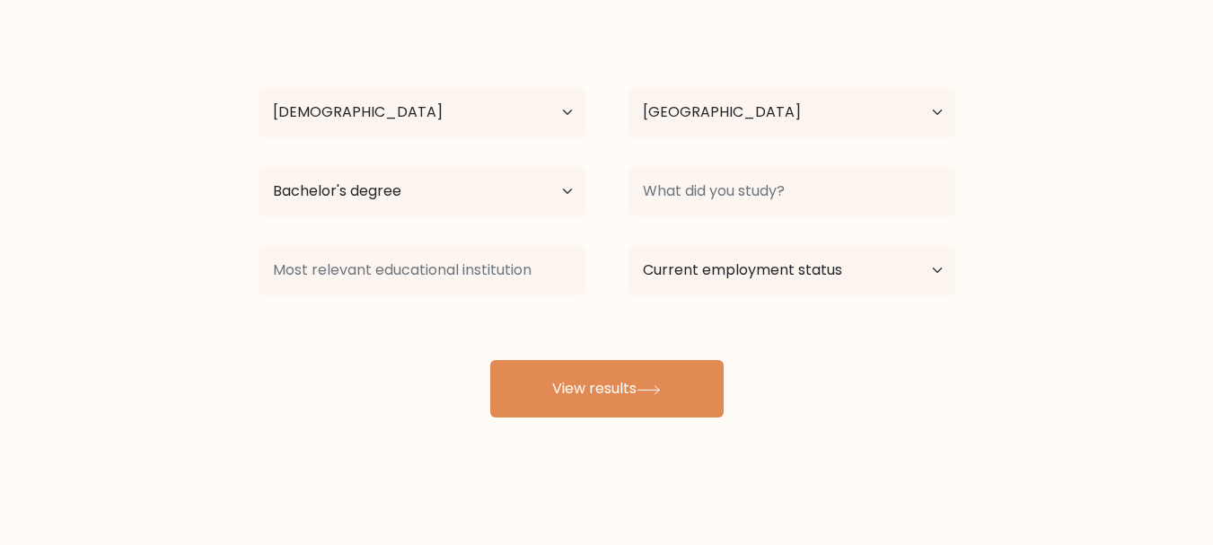
click at [793, 83] on div "Country [GEOGRAPHIC_DATA] [GEOGRAPHIC_DATA] [GEOGRAPHIC_DATA] [US_STATE] [GEOGR…" at bounding box center [792, 112] width 370 height 65
click at [791, 110] on select "Country [GEOGRAPHIC_DATA] [GEOGRAPHIC_DATA] [GEOGRAPHIC_DATA] [US_STATE] [GEOGR…" at bounding box center [791, 112] width 327 height 50
select select "PH"
click at [628, 87] on select "Country [GEOGRAPHIC_DATA] [GEOGRAPHIC_DATA] [GEOGRAPHIC_DATA] [US_STATE] [GEOGR…" at bounding box center [791, 112] width 327 height 50
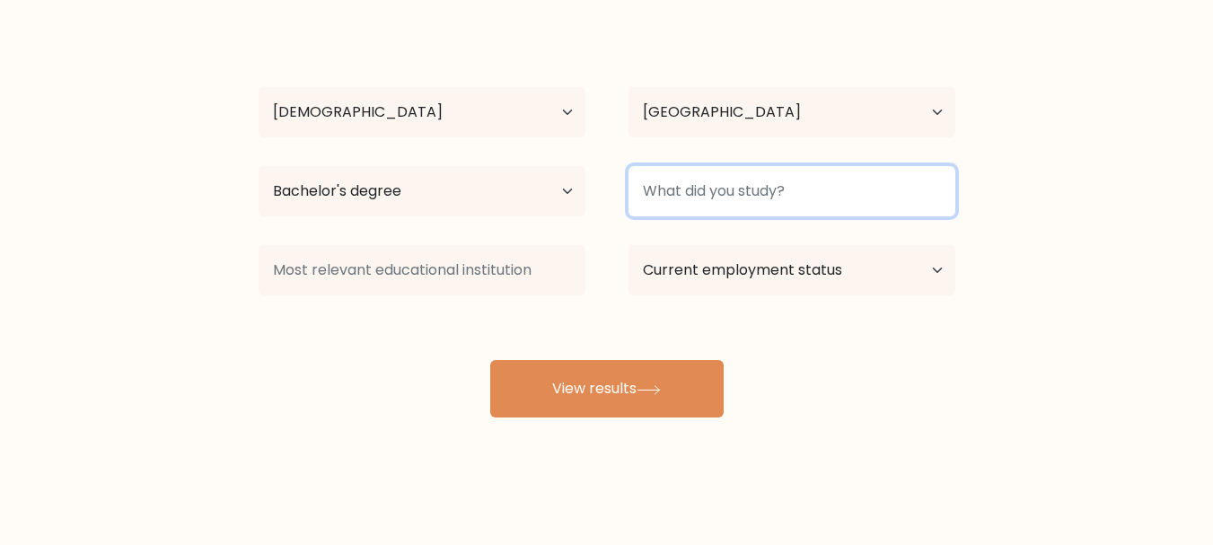
click at [830, 205] on input at bounding box center [791, 191] width 327 height 50
type input "B"
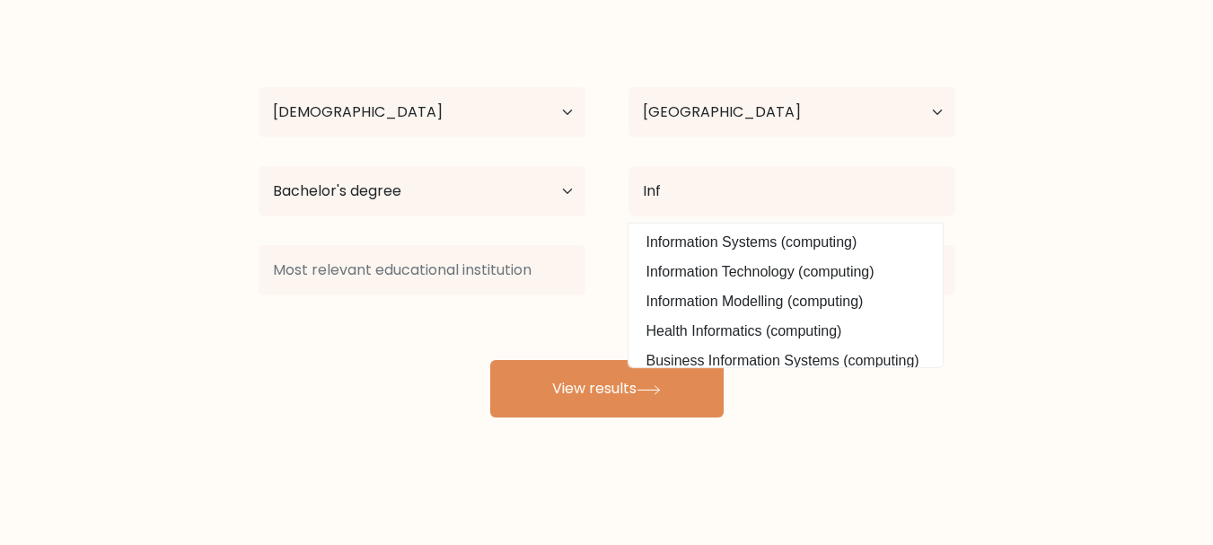
click at [838, 261] on option "Information Technology (computing)" at bounding box center [785, 272] width 305 height 29
type input "Information Technology"
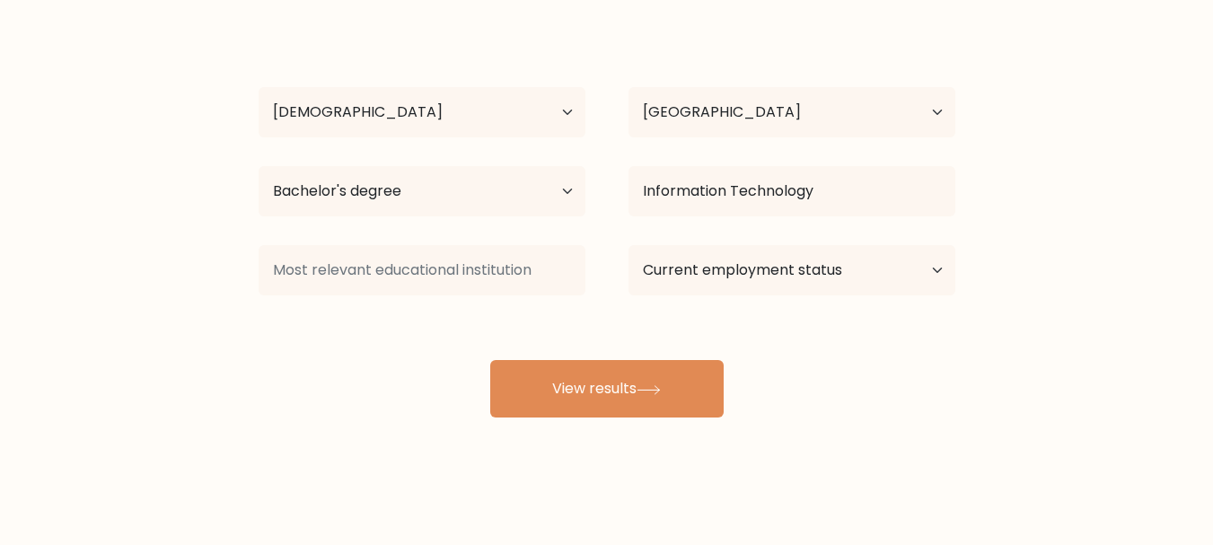
click at [759, 232] on div "Tyronne Triz Valin Age Under 18 years old 18-24 years old 25-34 years old 35-44…" at bounding box center [607, 219] width 718 height 395
click at [777, 278] on select "Current employment status Employed Student Retired Other / prefer not to answer" at bounding box center [791, 270] width 327 height 50
select select "employed"
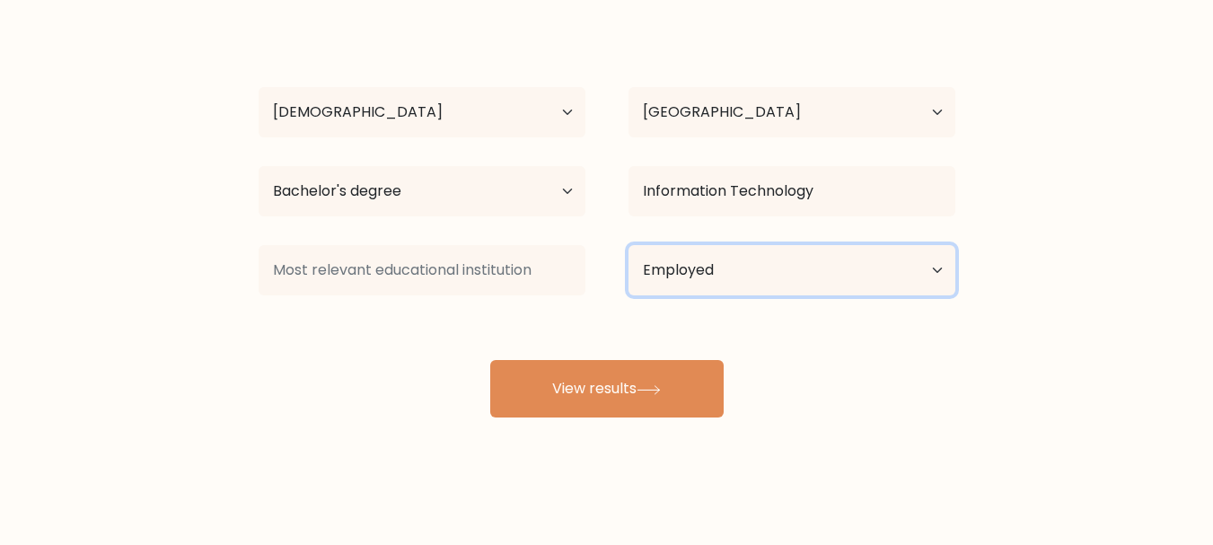
click at [628, 245] on select "Current employment status Employed Student Retired Other / prefer not to answer" at bounding box center [791, 270] width 327 height 50
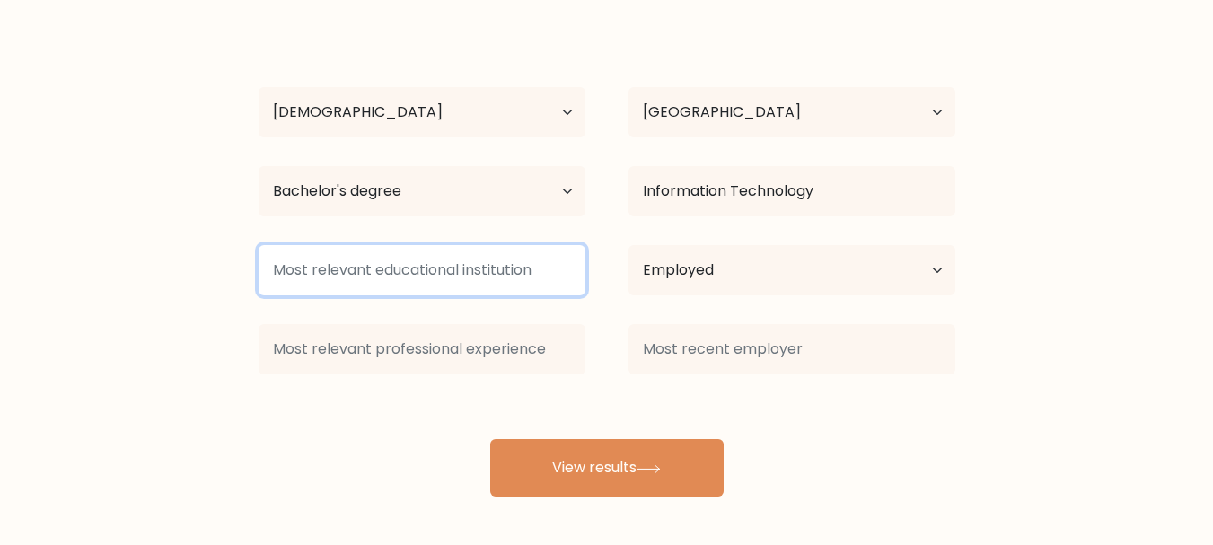
click at [472, 285] on input at bounding box center [422, 270] width 327 height 50
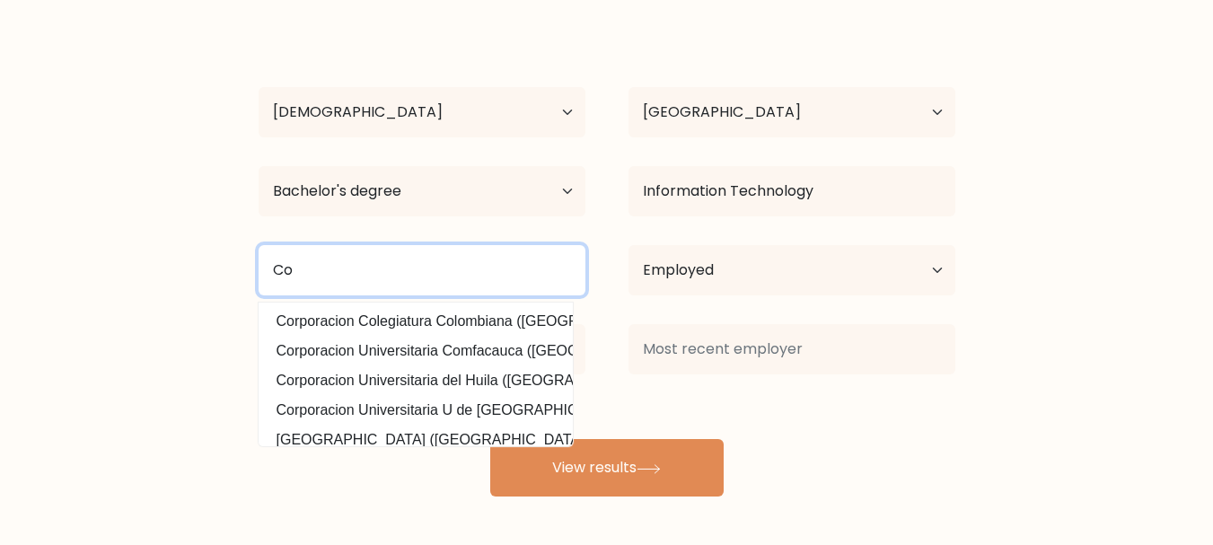
type input "C"
type input "ICCT Colleges"
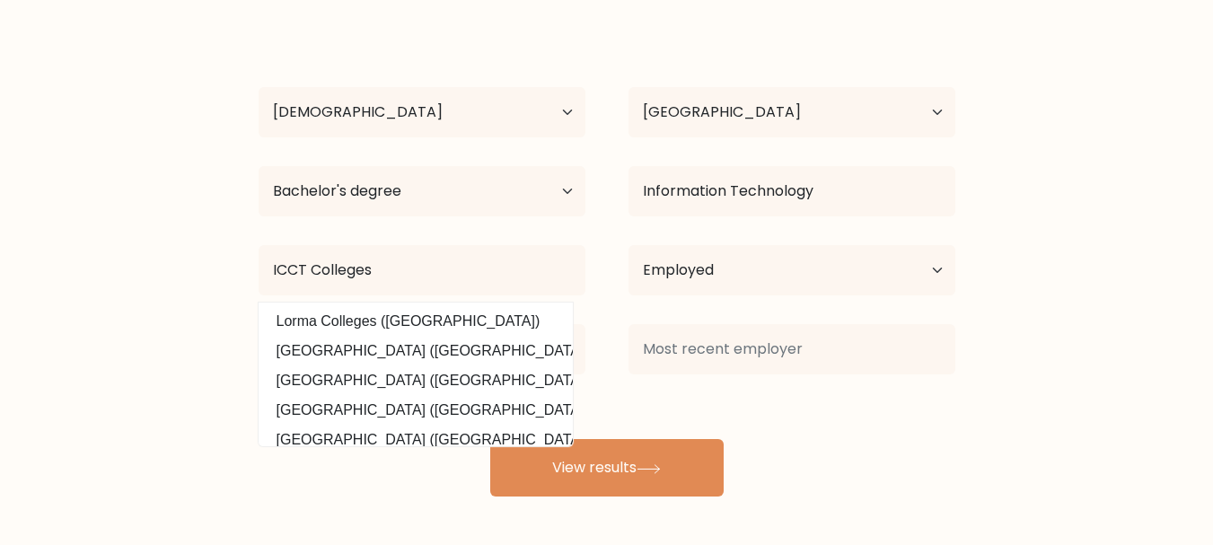
click at [98, 326] on form "Compare your results to your peers Tyronne Triz Valin Age Under 18 years old 18…" at bounding box center [606, 202] width 1213 height 589
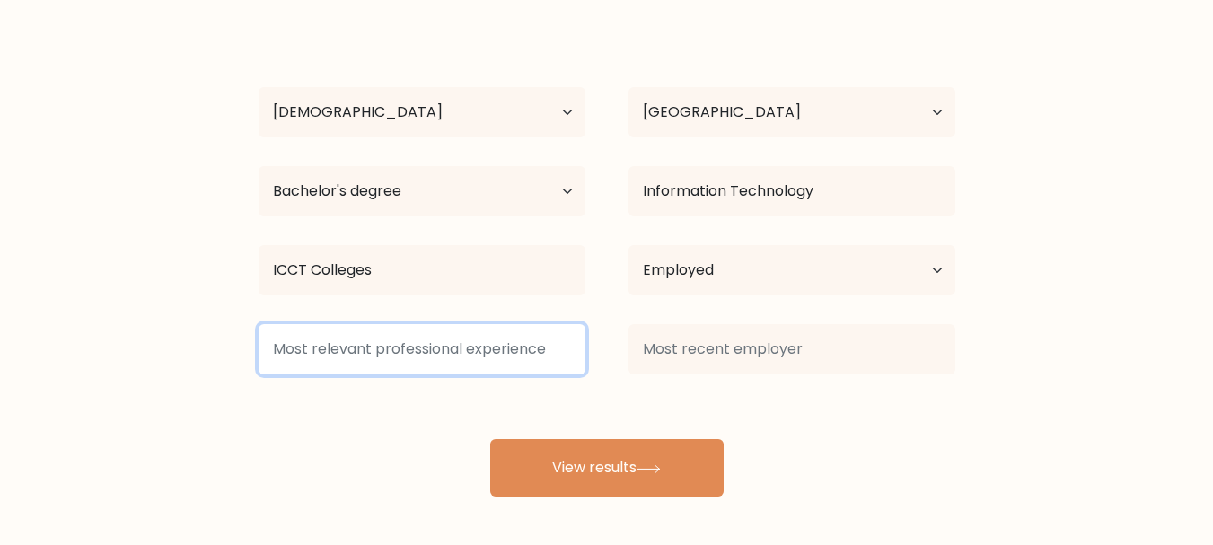
click at [347, 349] on input at bounding box center [422, 349] width 327 height 50
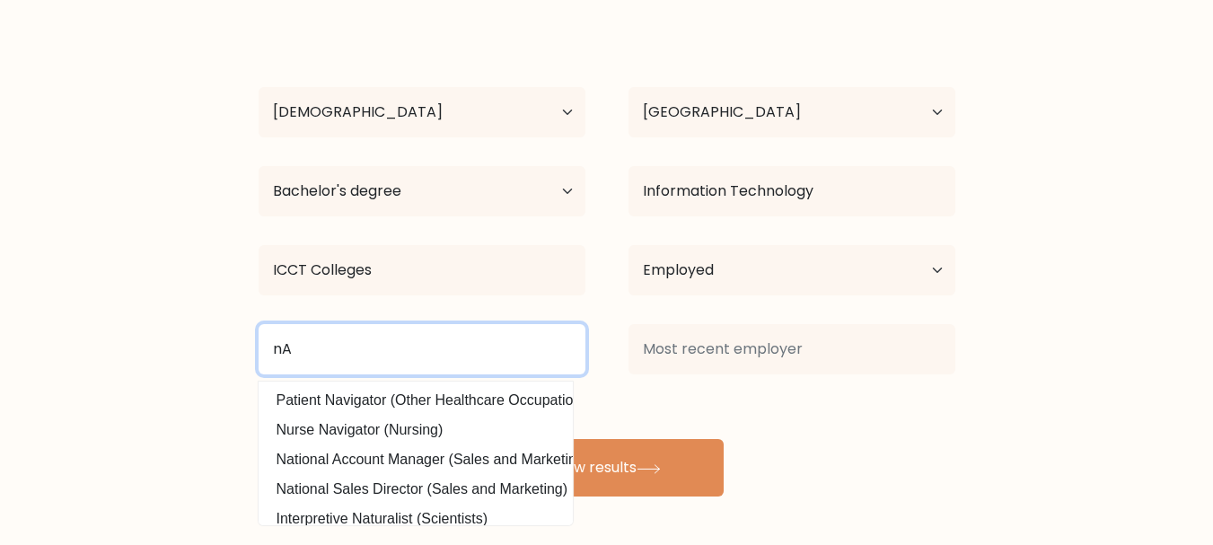
type input "n"
type input "NA"
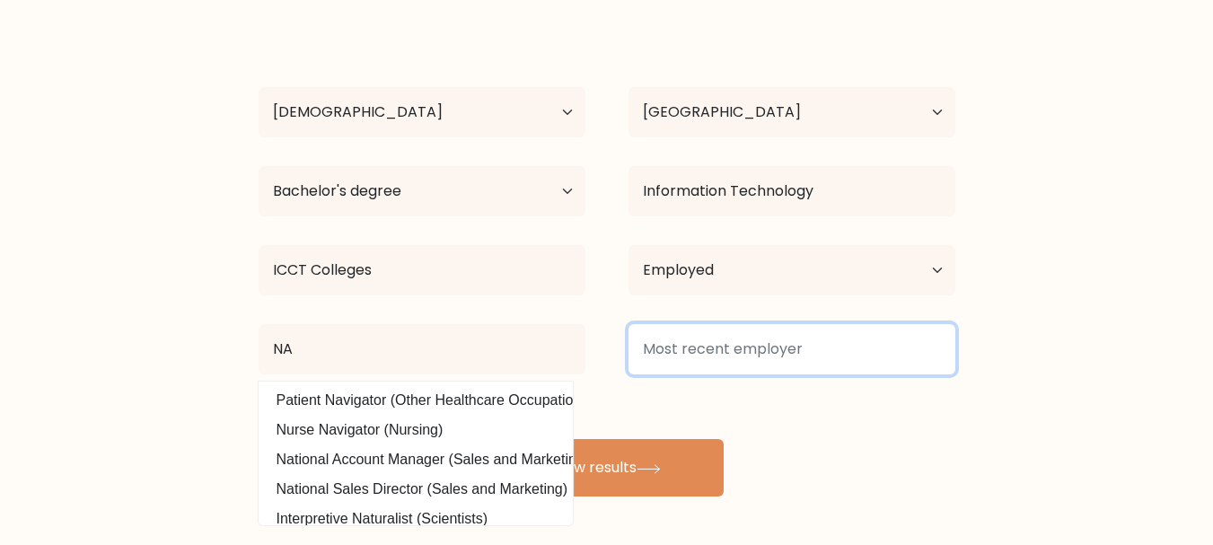
click at [668, 359] on input at bounding box center [791, 349] width 327 height 50
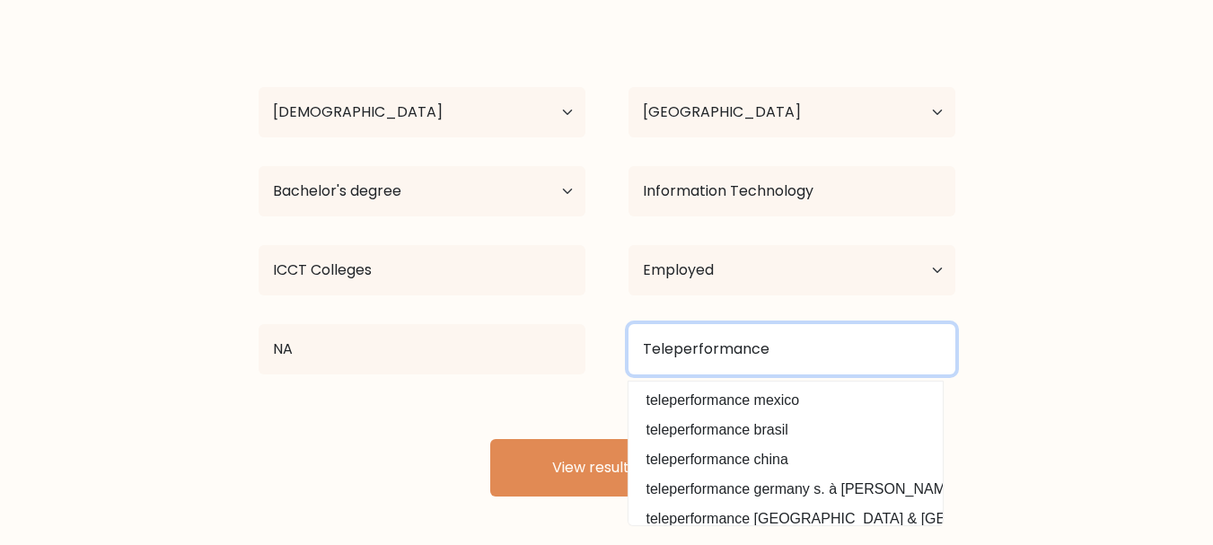
type input "Teleperformance"
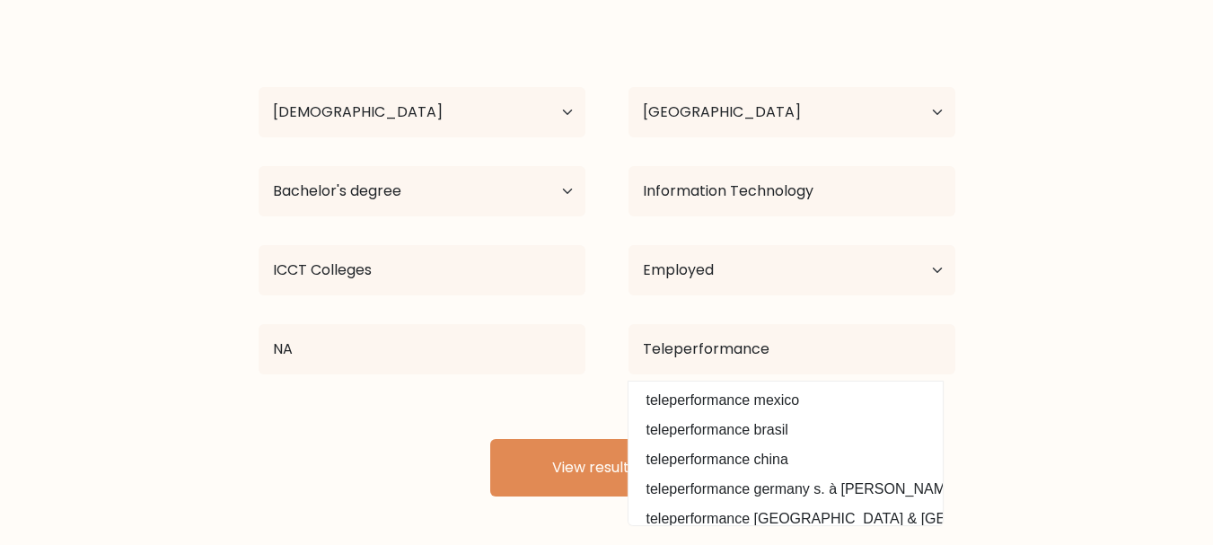
click at [504, 407] on div "Tyronne Triz Valin Age Under 18 years old 18-24 years old 25-34 years old 35-44…" at bounding box center [607, 259] width 718 height 474
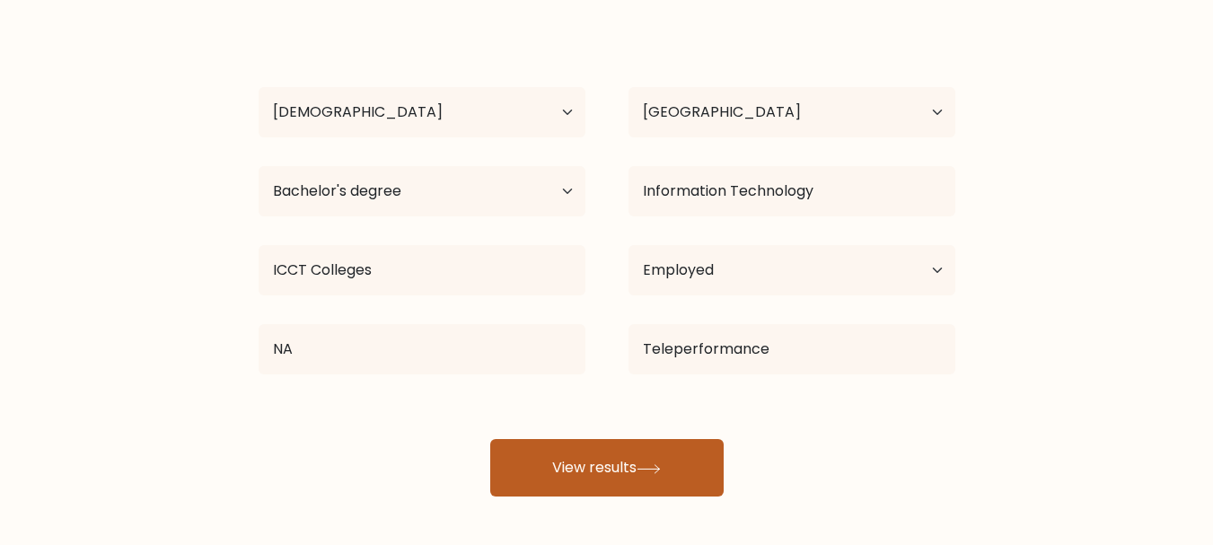
click at [558, 453] on button "View results" at bounding box center [606, 467] width 233 height 57
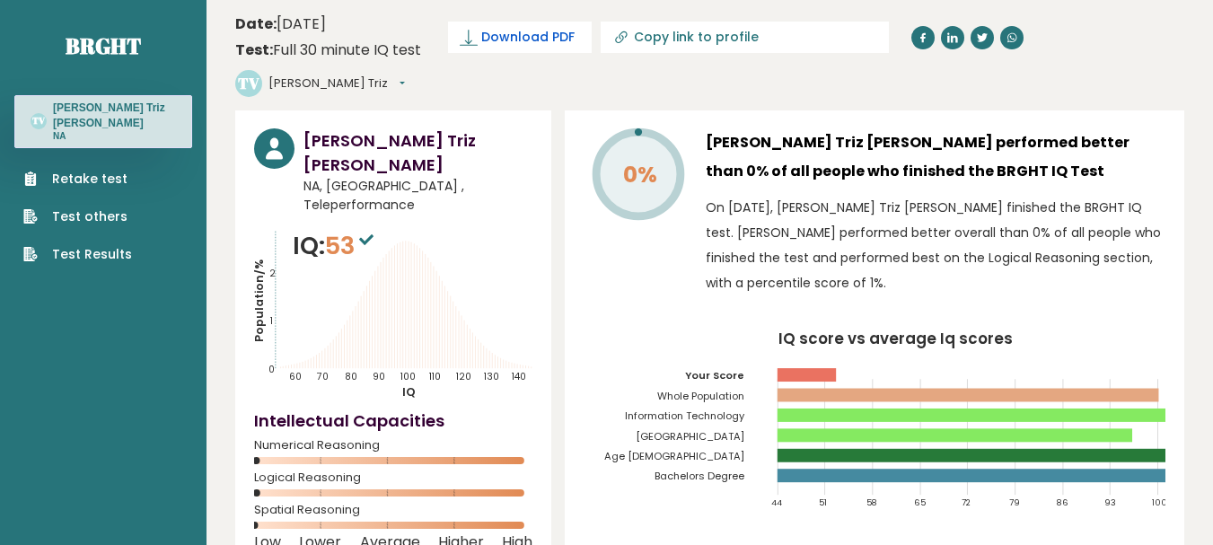
click at [542, 38] on span "Download PDF" at bounding box center [527, 37] width 93 height 19
